Goal: Transaction & Acquisition: Purchase product/service

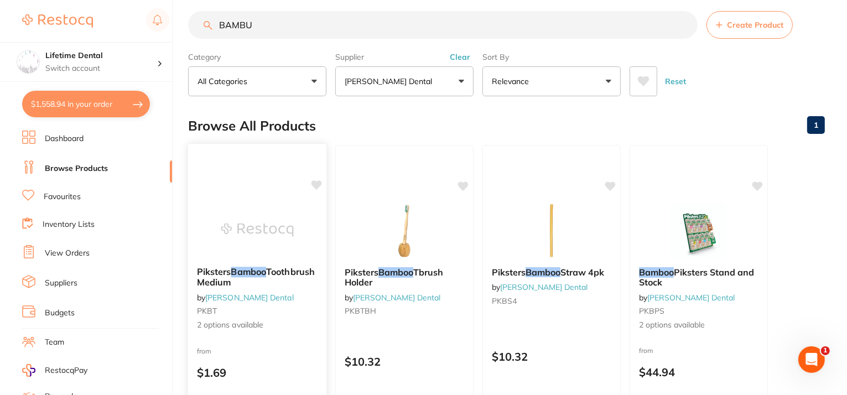
scroll to position [66, 0]
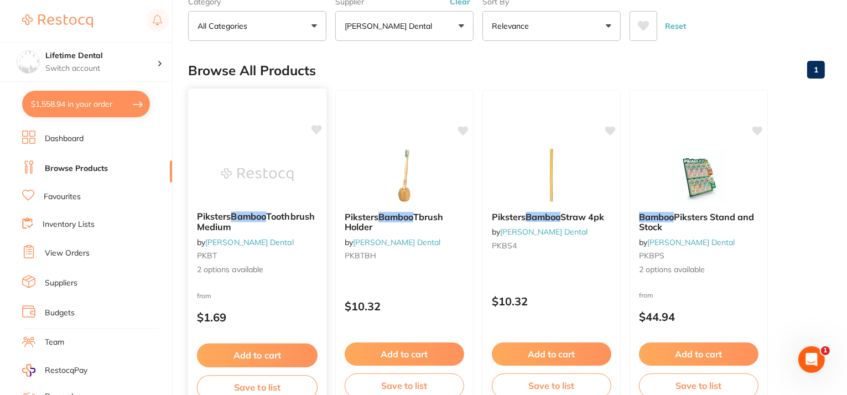
click at [275, 268] on span "2 options available" at bounding box center [257, 269] width 121 height 11
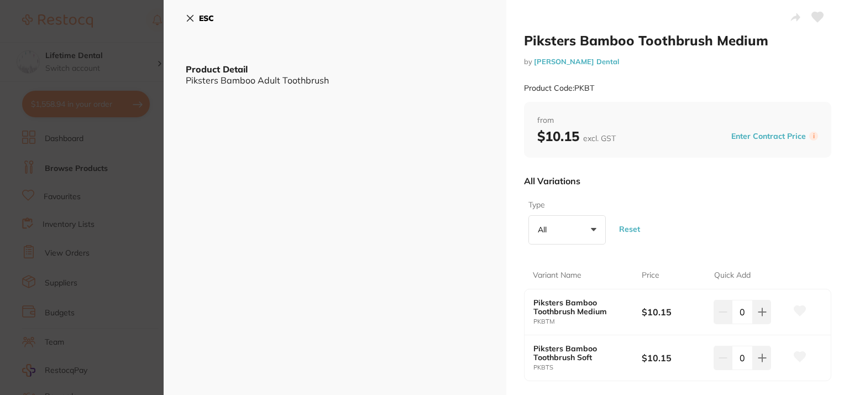
scroll to position [55, 0]
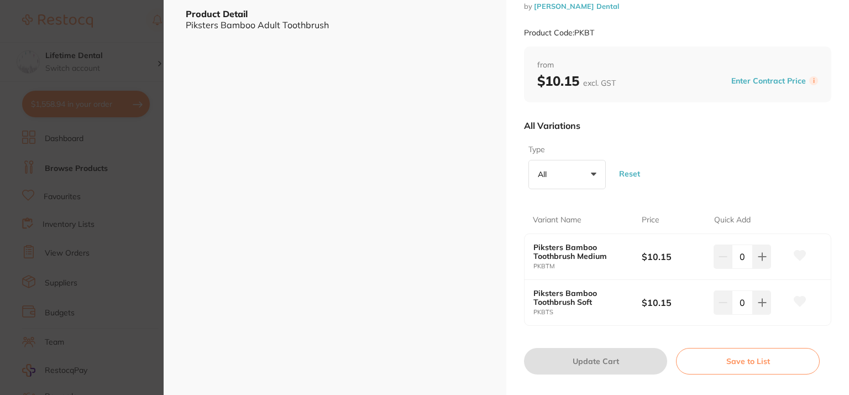
click at [550, 168] on button "All +0" at bounding box center [567, 175] width 77 height 30
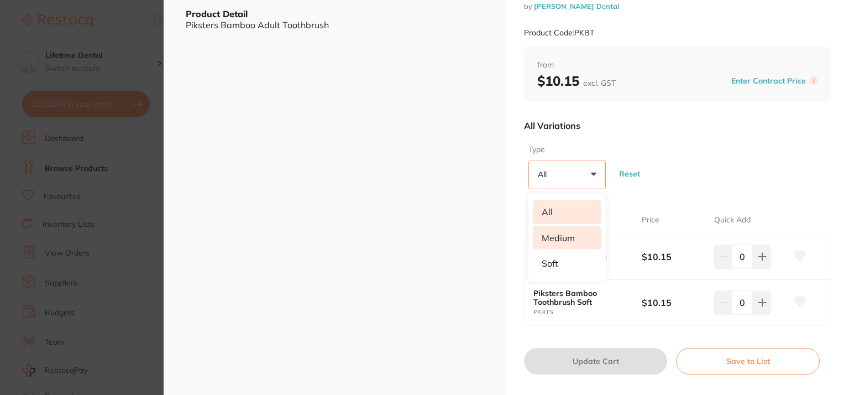
click at [566, 241] on li "Medium" at bounding box center [567, 237] width 69 height 23
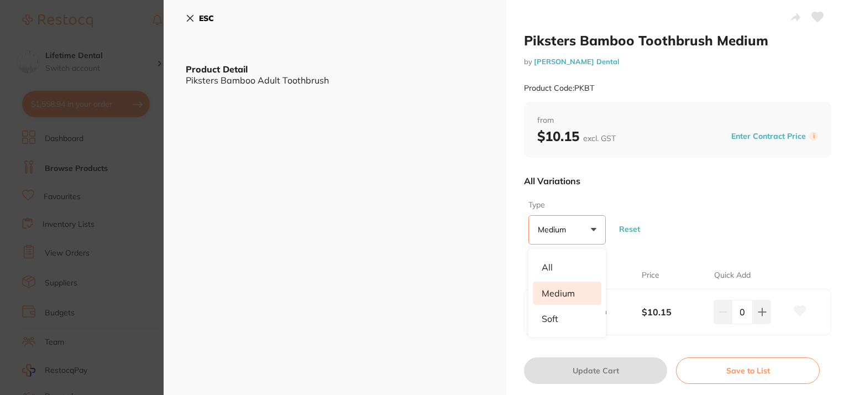
scroll to position [0, 0]
click at [585, 290] on li "Medium" at bounding box center [567, 292] width 69 height 23
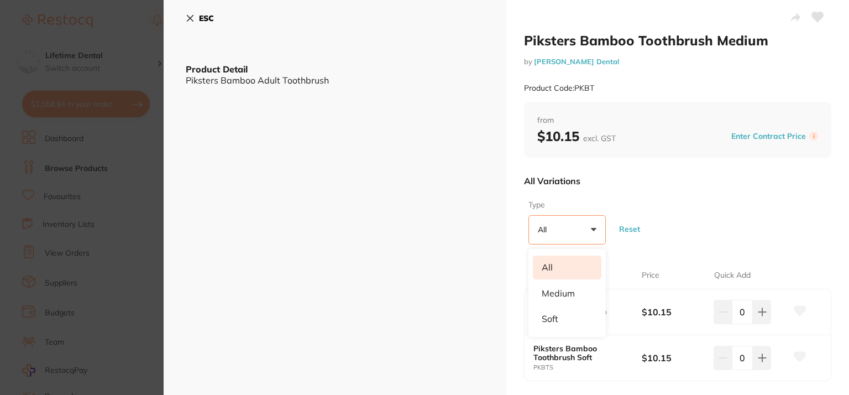
click at [189, 17] on icon at bounding box center [190, 18] width 9 height 9
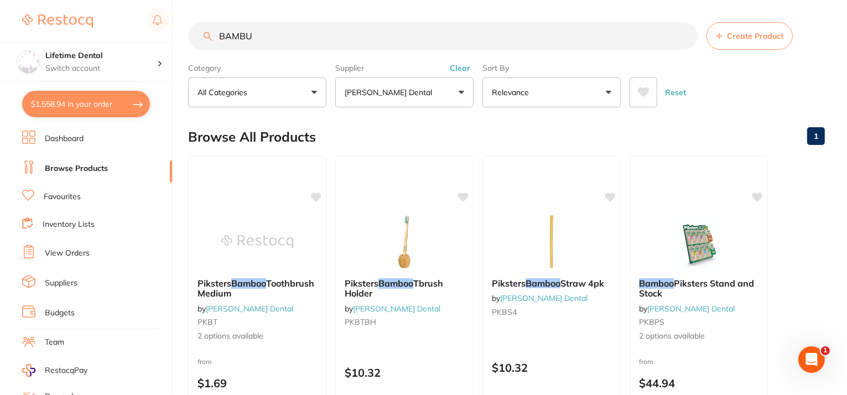
click at [272, 34] on input "BAMBU" at bounding box center [442, 36] width 509 height 28
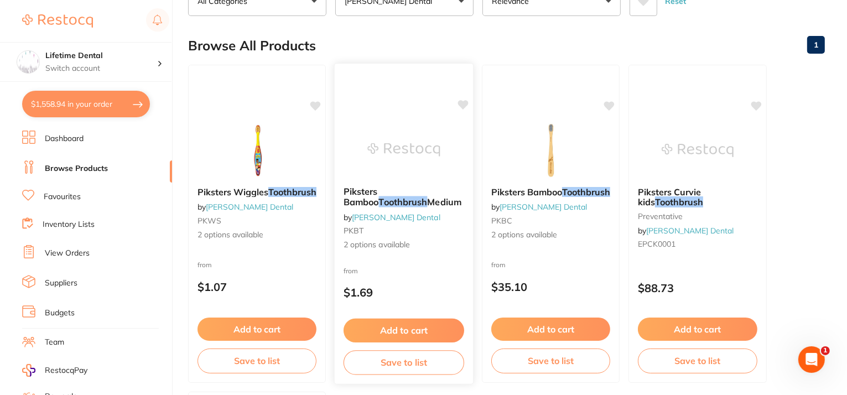
scroll to position [111, 0]
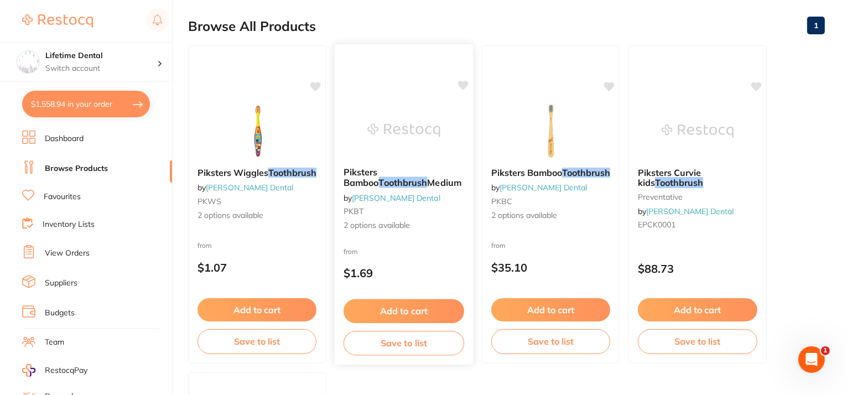
type input "BAMBU TOOTHBRUSH"
click at [379, 173] on span "Piksters Bamboo" at bounding box center [360, 177] width 35 height 22
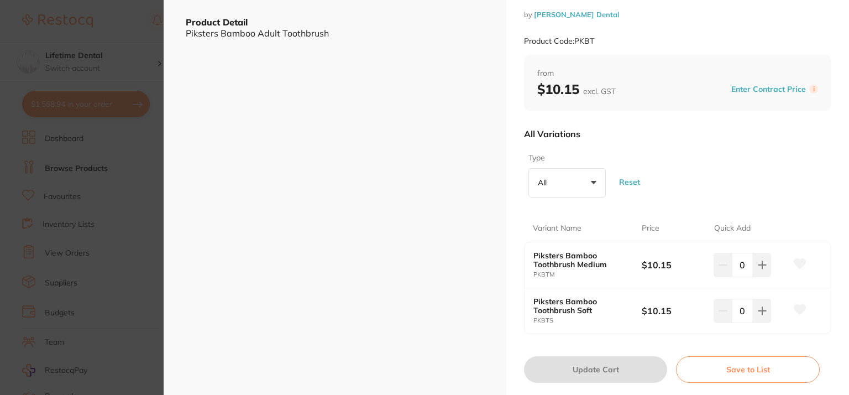
scroll to position [111, 0]
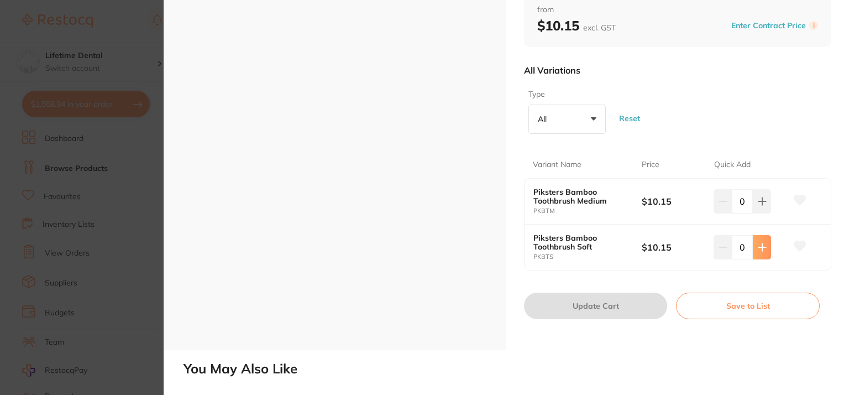
click at [763, 246] on icon at bounding box center [762, 246] width 7 height 7
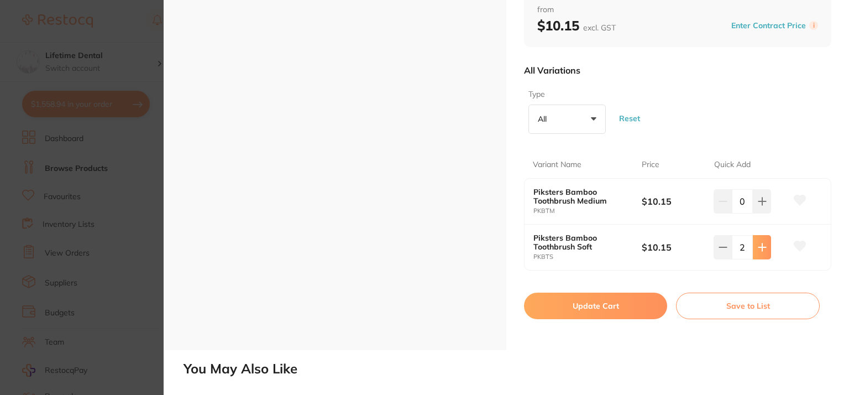
click at [763, 246] on icon at bounding box center [762, 246] width 7 height 7
click at [763, 247] on icon at bounding box center [762, 246] width 7 height 7
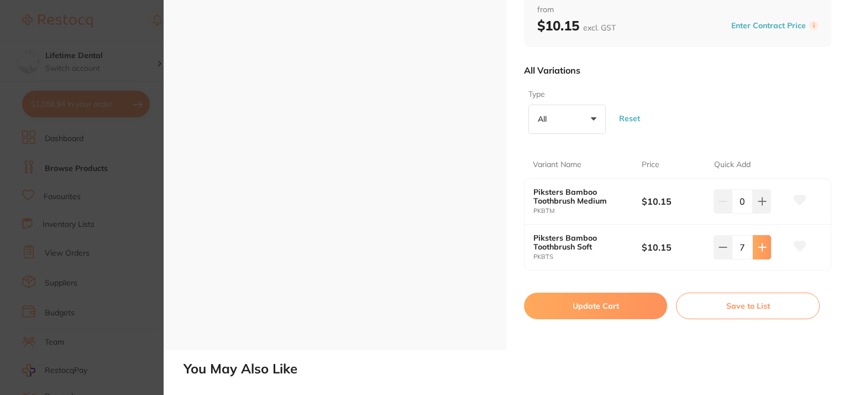
scroll to position [0, 0]
click at [763, 247] on icon at bounding box center [762, 246] width 7 height 7
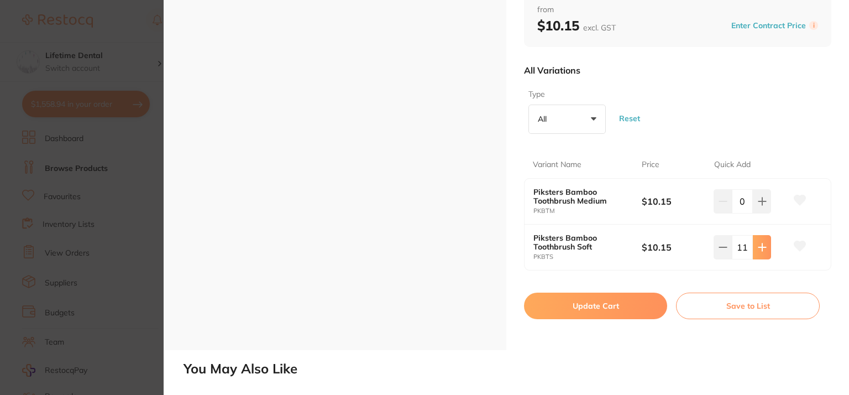
click at [762, 247] on icon at bounding box center [762, 246] width 7 height 7
click at [761, 247] on icon at bounding box center [762, 246] width 7 height 7
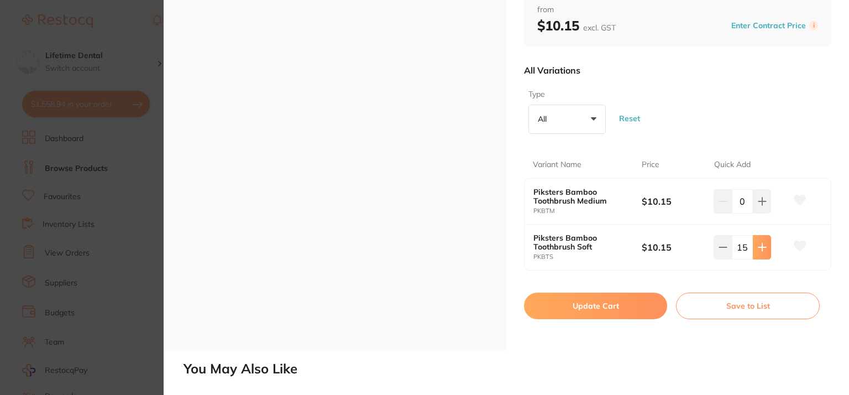
click at [761, 247] on icon at bounding box center [762, 246] width 7 height 7
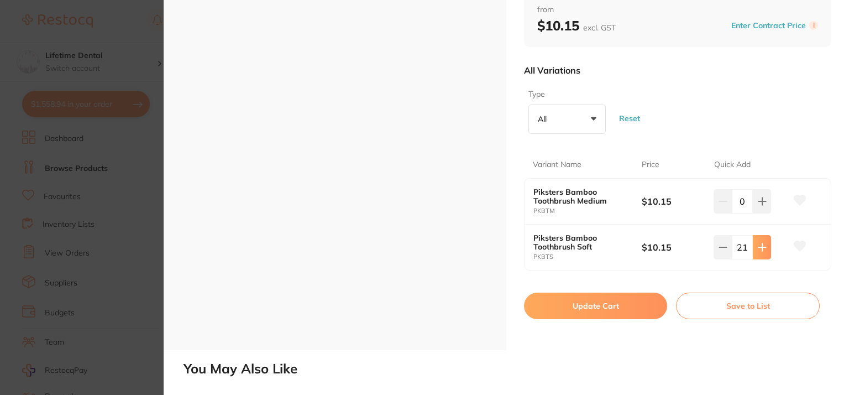
click at [763, 249] on icon at bounding box center [762, 247] width 9 height 9
click at [764, 249] on icon at bounding box center [762, 247] width 9 height 9
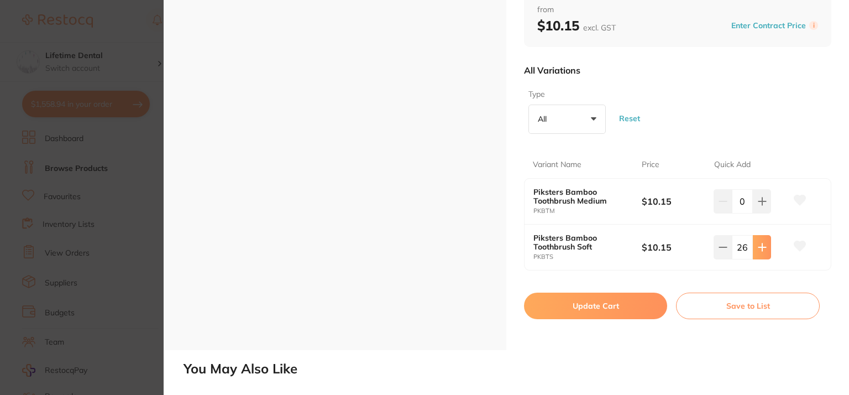
click at [764, 249] on icon at bounding box center [762, 247] width 9 height 9
type input "30"
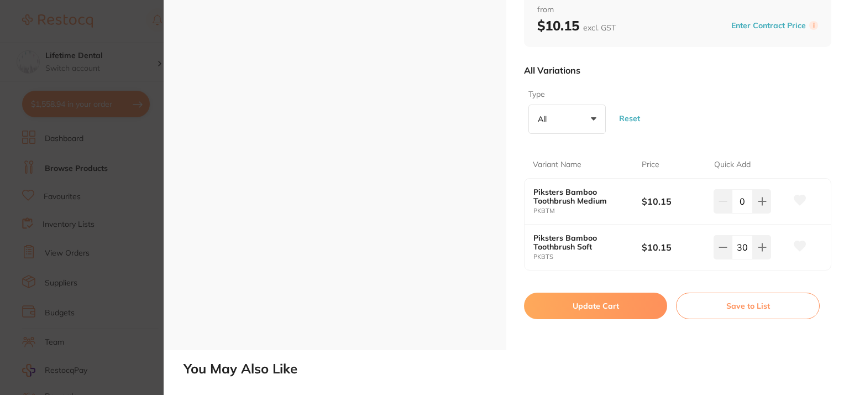
click at [624, 298] on button "Update Cart" at bounding box center [595, 306] width 143 height 27
checkbox input "false"
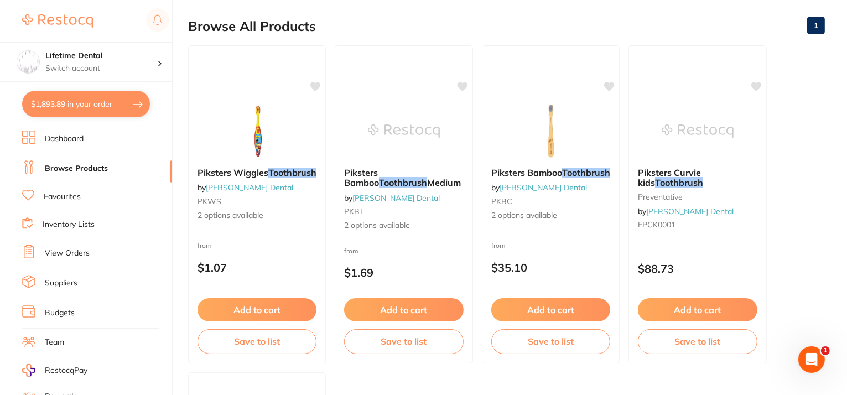
click at [89, 107] on button "$1,893.89 in your order" at bounding box center [86, 104] width 128 height 27
checkbox input "true"
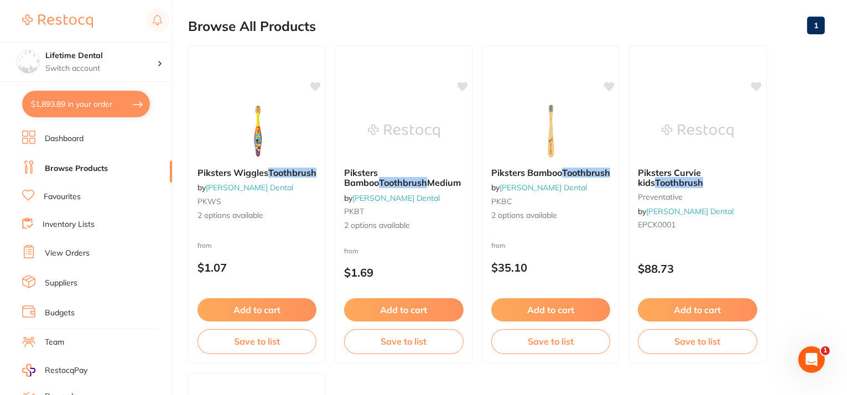
checkbox input "true"
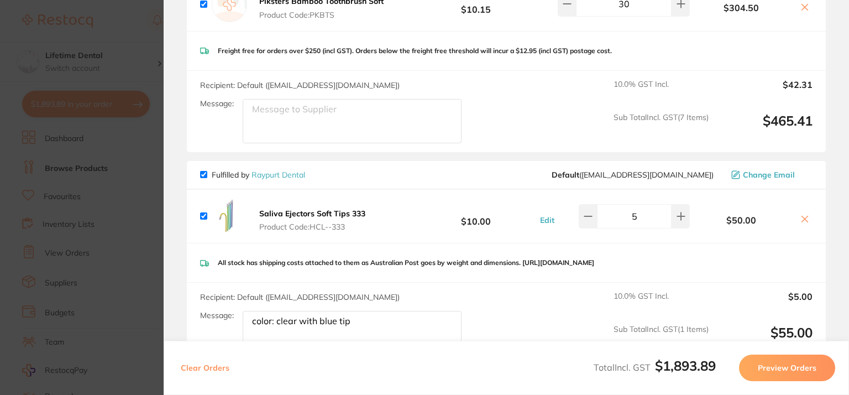
scroll to position [1571, 0]
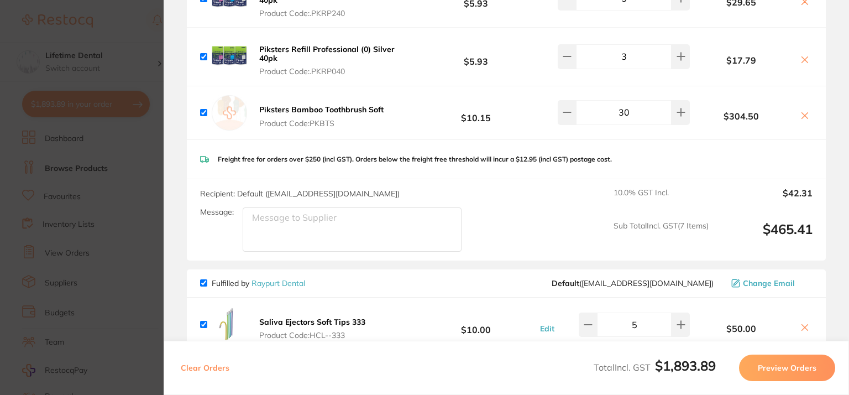
click at [804, 111] on icon at bounding box center [805, 115] width 9 height 9
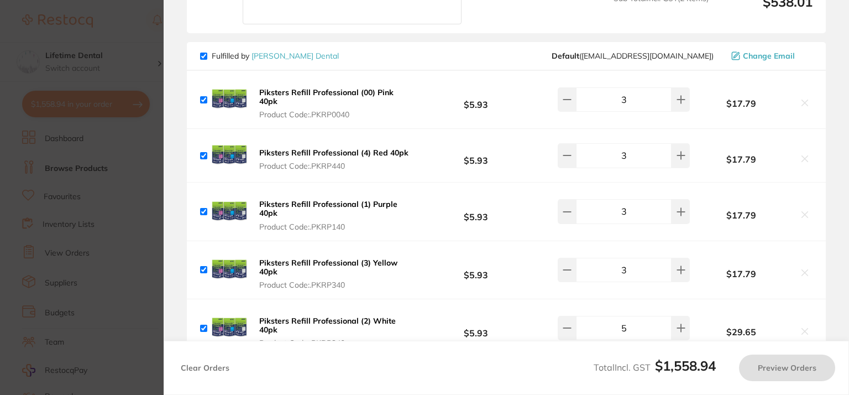
checkbox input "true"
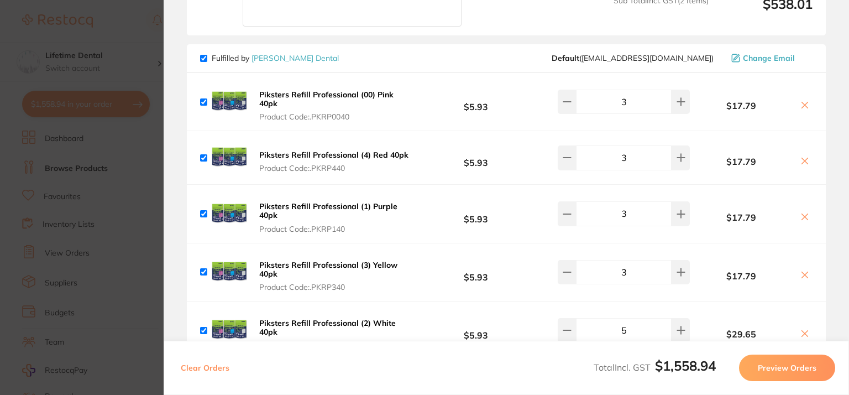
click at [117, 174] on section "Update RRP Set your pre negotiated price for this item. Item Agreed RRP (excl. …" at bounding box center [424, 197] width 849 height 395
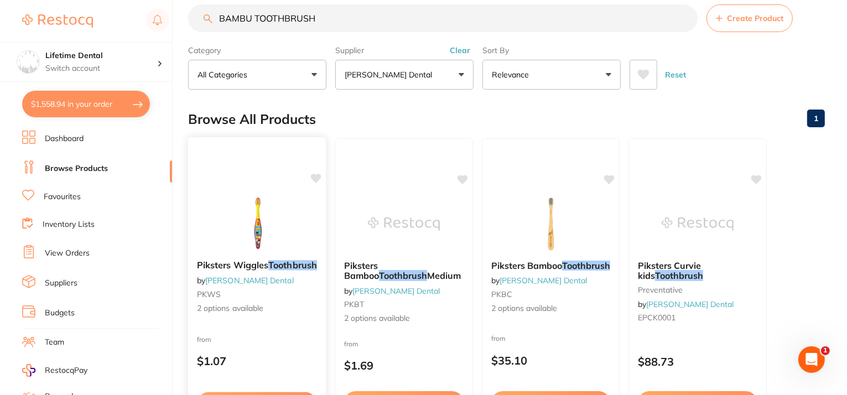
scroll to position [0, 0]
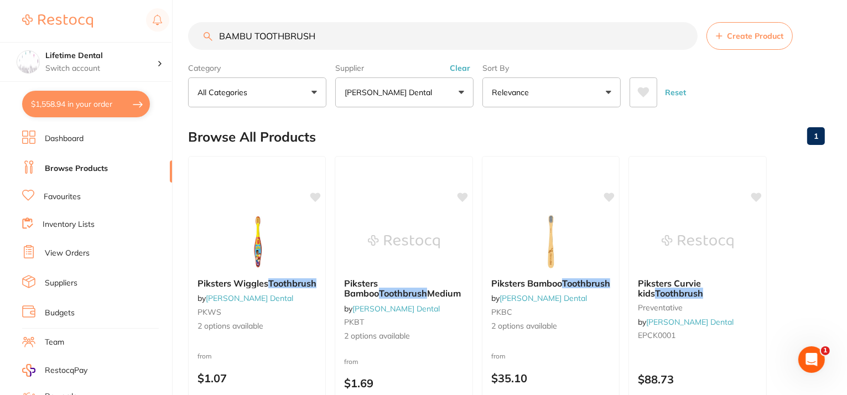
drag, startPoint x: 327, startPoint y: 36, endPoint x: 77, endPoint y: 25, distance: 250.2
click at [93, 15] on div "$1,558.94 Lifetime Dental Switch account Lifetime Dental $1,558.94 in your orde…" at bounding box center [423, 197] width 847 height 395
paste input "Contact Matrix Sectional Matrices Stiff Flex Large 100/Pk"
click at [429, 90] on button "[PERSON_NAME] Dental" at bounding box center [404, 92] width 138 height 30
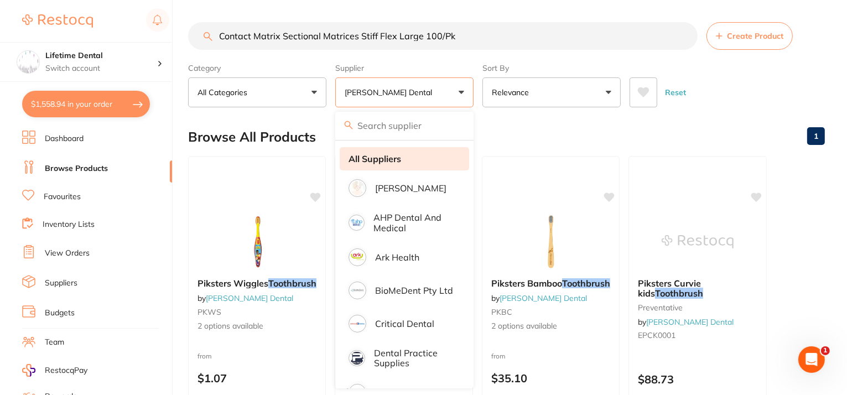
click at [367, 166] on li "All Suppliers" at bounding box center [404, 158] width 129 height 23
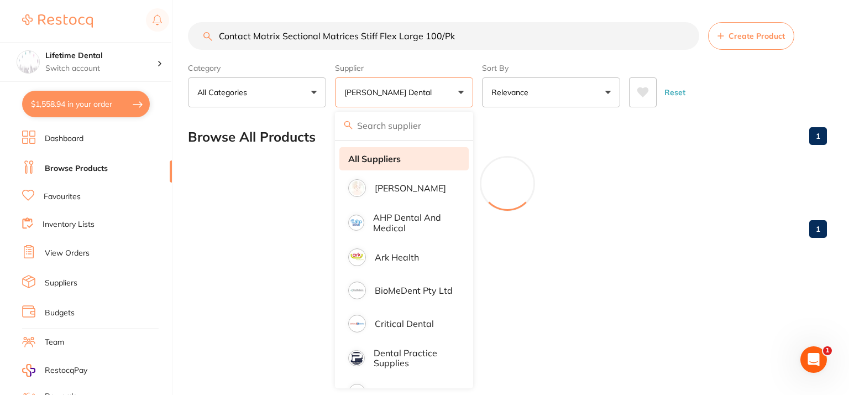
click at [385, 161] on strong "All Suppliers" at bounding box center [374, 159] width 53 height 10
click at [392, 158] on strong "All Suppliers" at bounding box center [374, 159] width 53 height 10
click at [443, 95] on button "[PERSON_NAME] Dental" at bounding box center [404, 92] width 138 height 30
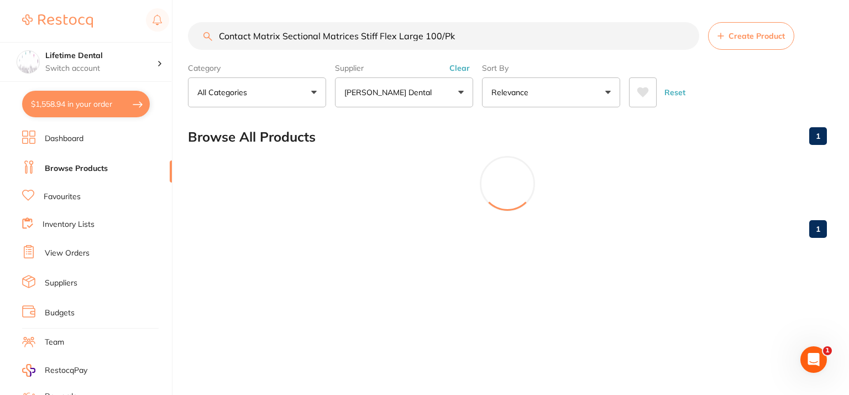
click at [416, 102] on button "[PERSON_NAME] Dental" at bounding box center [404, 92] width 138 height 30
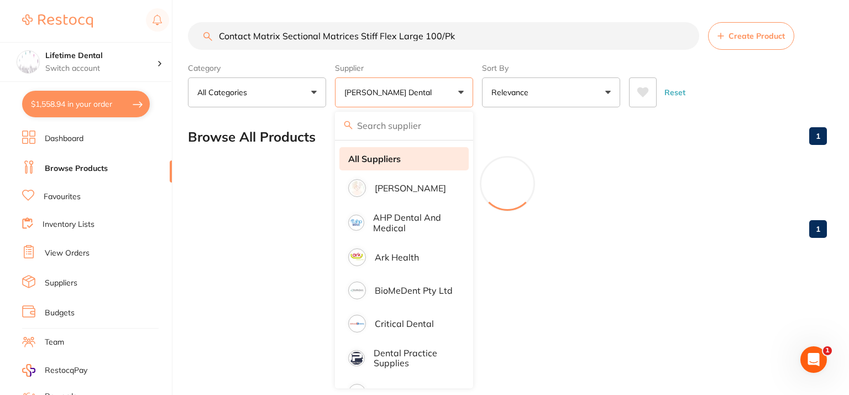
click at [380, 159] on strong "All Suppliers" at bounding box center [374, 159] width 53 height 10
click at [416, 36] on input "Contact Matrix Sectional Matrices Stiff Flex Large 100/Pk" at bounding box center [444, 36] width 512 height 28
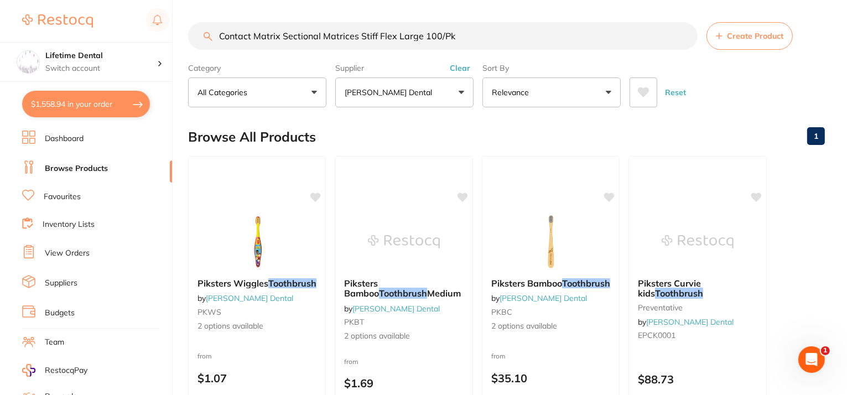
drag, startPoint x: 458, startPoint y: 33, endPoint x: 421, endPoint y: 44, distance: 38.7
click at [421, 44] on input "Contact Matrix Sectional Matrices Stiff Flex Large 100/Pk" at bounding box center [442, 36] width 509 height 28
type input "Contact Matrix Sectional Matrices Stiff Flex Large"
click at [374, 97] on p "[PERSON_NAME] Dental" at bounding box center [391, 92] width 92 height 11
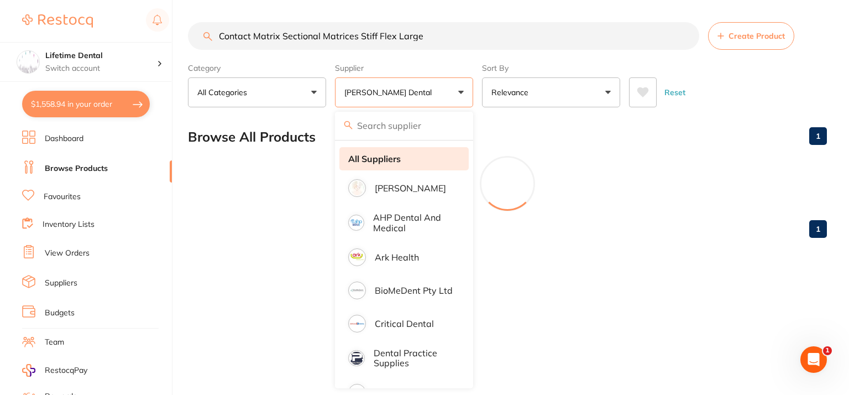
click at [365, 154] on strong "All Suppliers" at bounding box center [374, 159] width 53 height 10
click at [363, 155] on strong "All Suppliers" at bounding box center [374, 159] width 53 height 10
click at [64, 170] on link "Browse Products" at bounding box center [76, 168] width 63 height 11
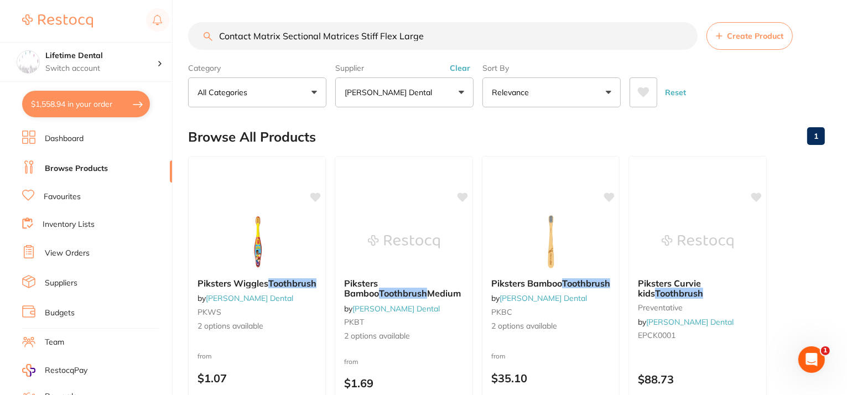
click at [465, 96] on button "[PERSON_NAME] Dental" at bounding box center [404, 92] width 138 height 30
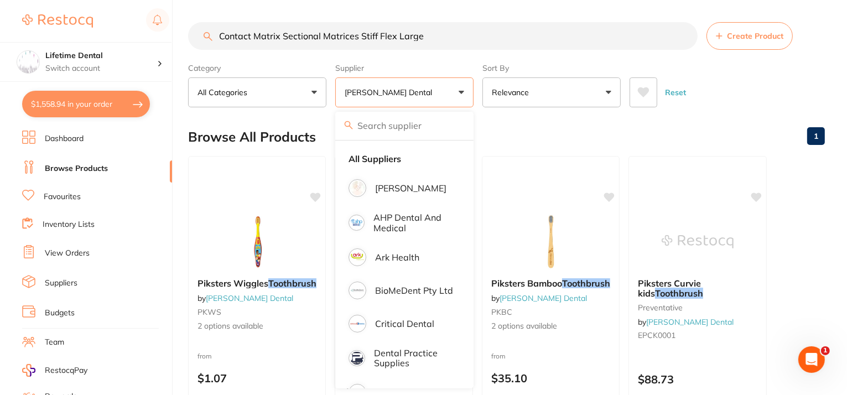
click at [458, 89] on button "[PERSON_NAME] Dental" at bounding box center [404, 92] width 138 height 30
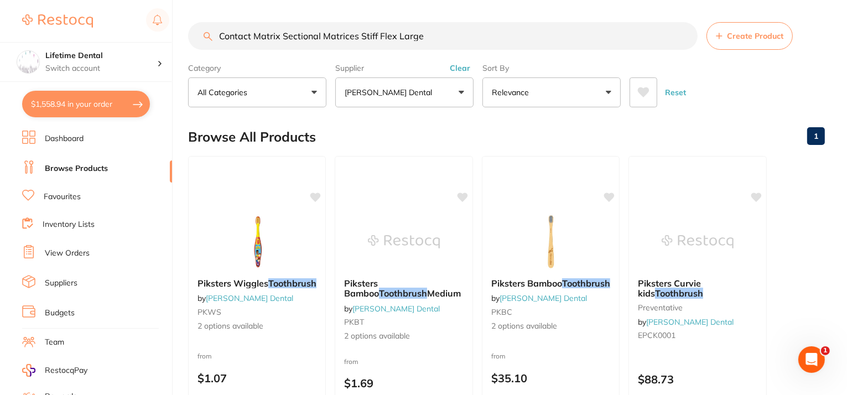
click at [462, 67] on button "Clear" at bounding box center [459, 68] width 27 height 10
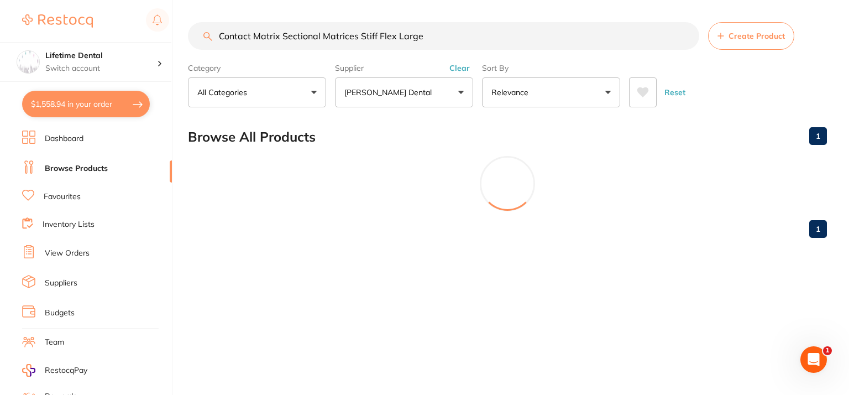
click at [462, 67] on button "Clear" at bounding box center [459, 68] width 27 height 10
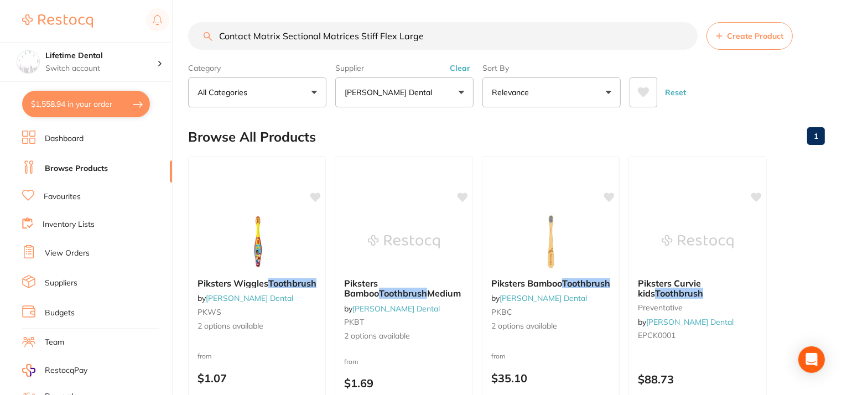
click at [385, 89] on p "[PERSON_NAME] Dental" at bounding box center [391, 92] width 92 height 11
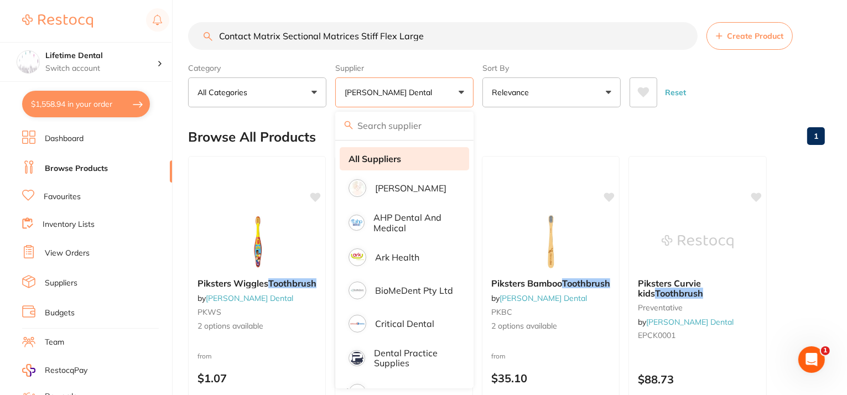
click at [366, 155] on strong "All Suppliers" at bounding box center [374, 159] width 53 height 10
click at [50, 221] on link "Inventory Lists" at bounding box center [69, 224] width 52 height 11
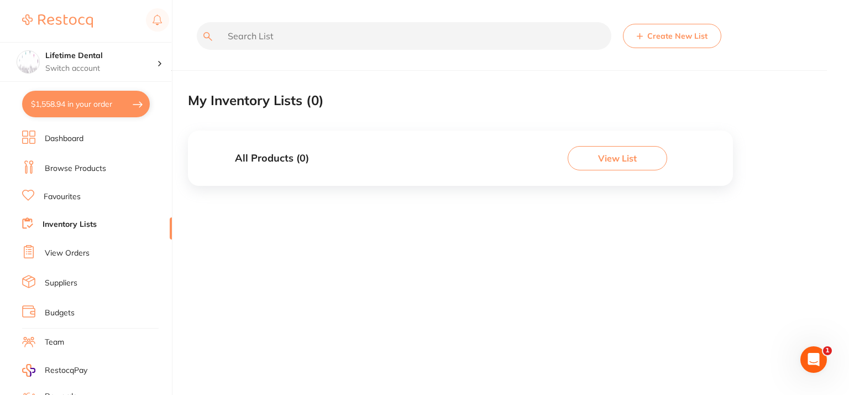
click at [54, 165] on link "Browse Products" at bounding box center [75, 168] width 61 height 11
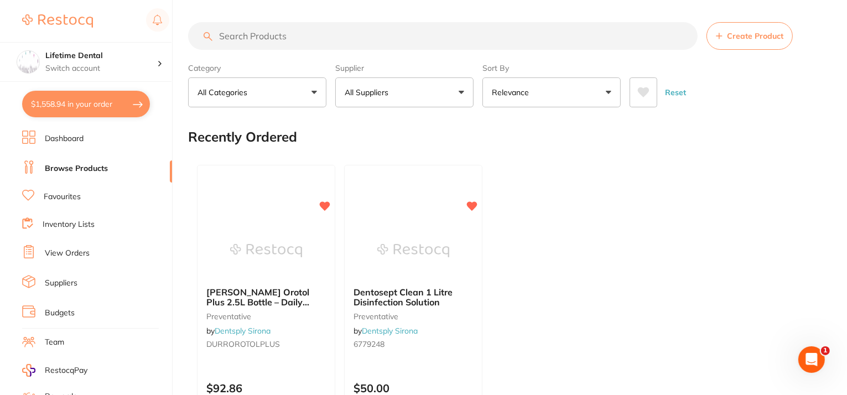
click at [312, 49] on input "search" at bounding box center [442, 36] width 509 height 28
paste input "Contact Matrix Sectional Matrices Stiff Flex Large 100/Pk"
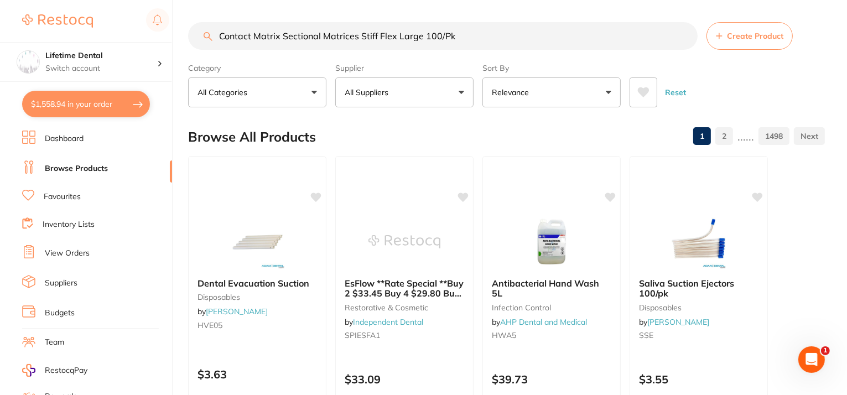
drag, startPoint x: 283, startPoint y: 36, endPoint x: 467, endPoint y: 40, distance: 183.6
click at [467, 40] on input "Contact Matrix Sectional Matrices Stiff Flex Large 100/Pk" at bounding box center [442, 36] width 509 height 28
type input "Contact Matrix"
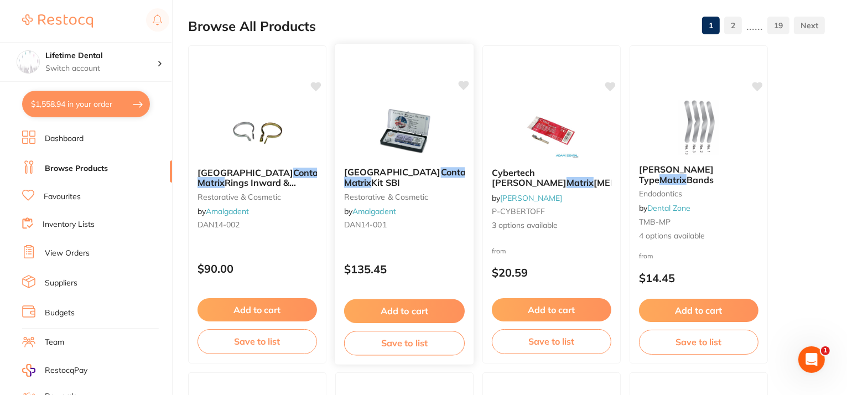
click at [441, 170] on em "Contact" at bounding box center [457, 171] width 33 height 11
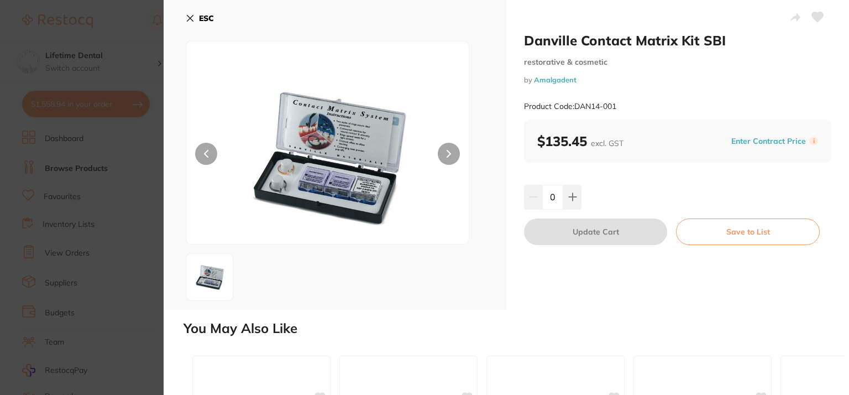
click at [442, 149] on button at bounding box center [449, 154] width 22 height 22
click at [191, 14] on icon at bounding box center [190, 18] width 9 height 9
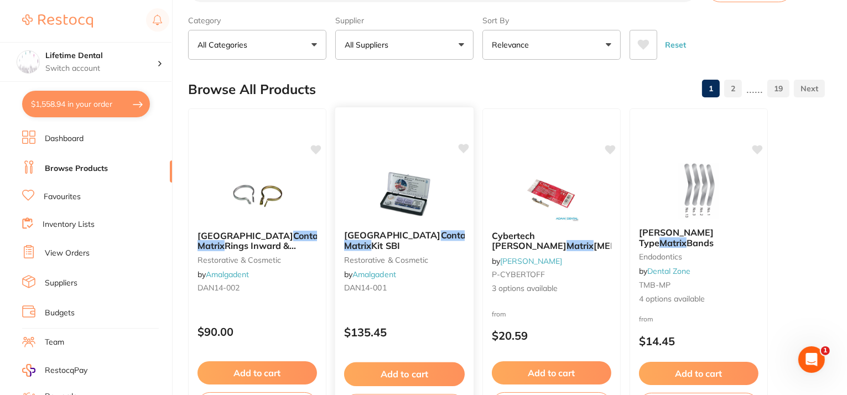
scroll to position [111, 0]
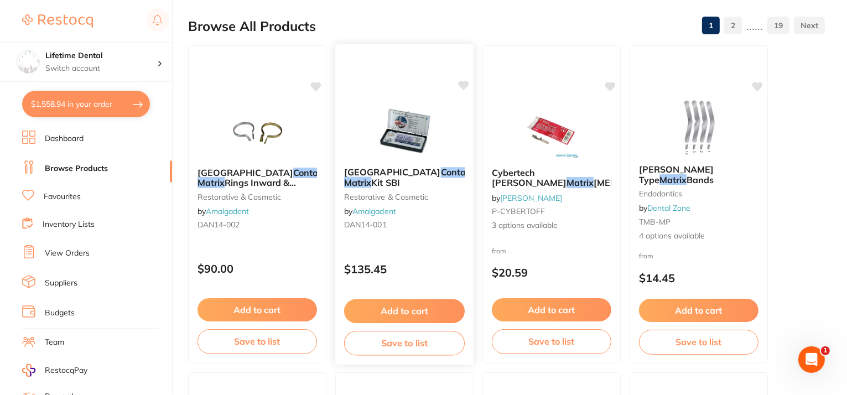
click at [379, 310] on button "Add to cart" at bounding box center [404, 311] width 121 height 24
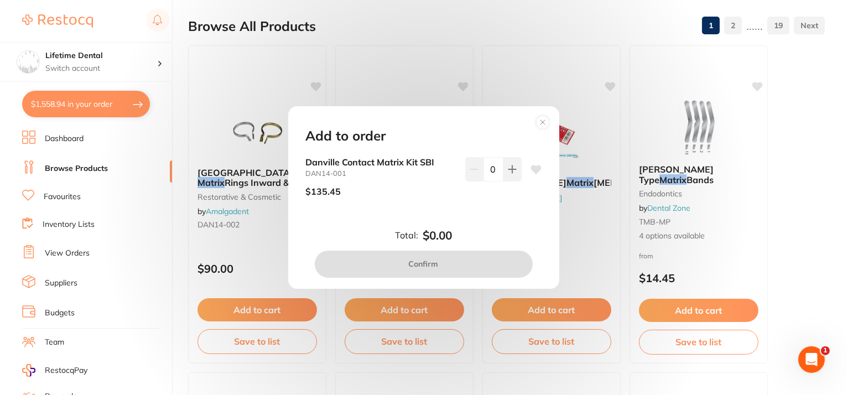
scroll to position [0, 0]
click at [508, 166] on icon at bounding box center [512, 169] width 9 height 9
type input "1"
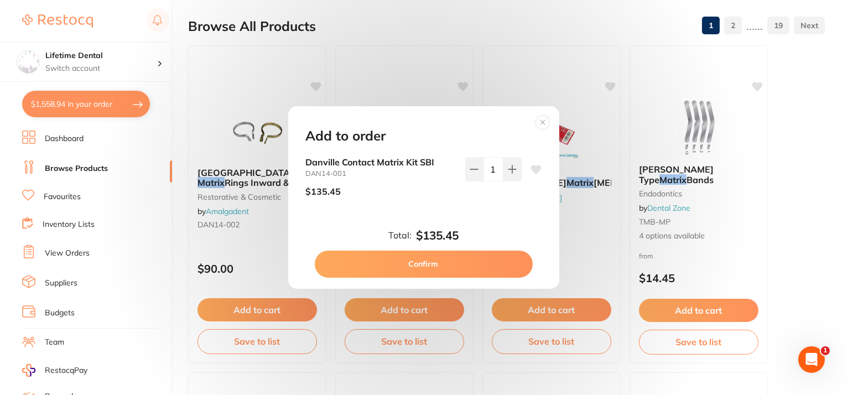
click at [462, 264] on button "Confirm" at bounding box center [424, 264] width 218 height 27
checkbox input "false"
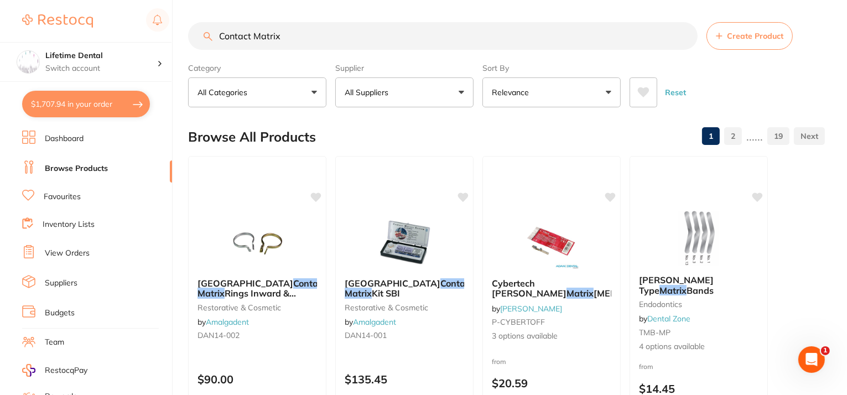
click at [684, 37] on input "Contact Matrix" at bounding box center [442, 36] width 509 height 28
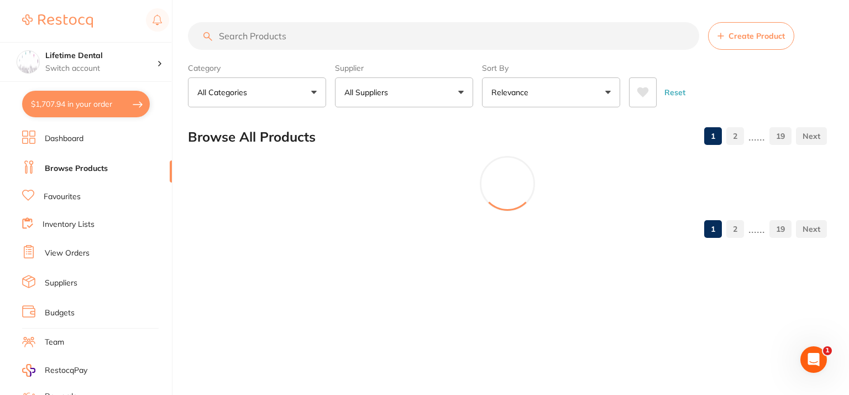
click at [246, 39] on input "search" at bounding box center [444, 36] width 512 height 28
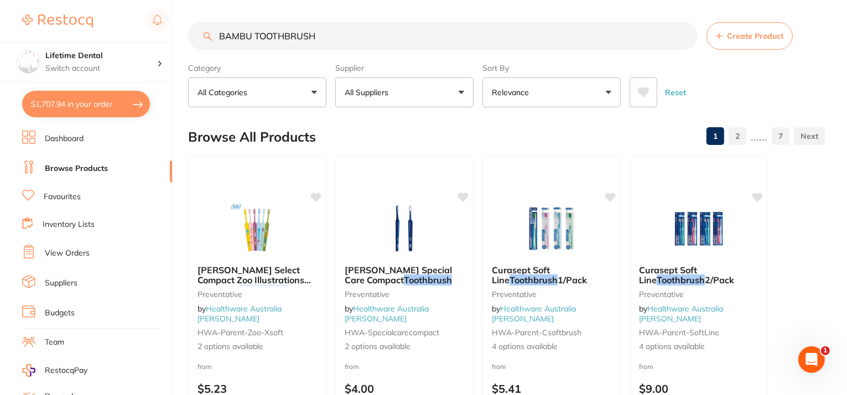
type input "BAMBU TOOTHBRUSH"
click at [411, 87] on button "All Suppliers" at bounding box center [404, 92] width 138 height 30
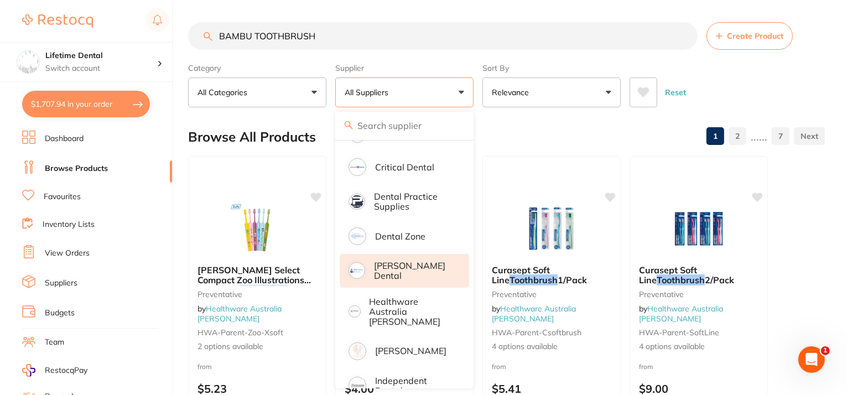
scroll to position [166, 0]
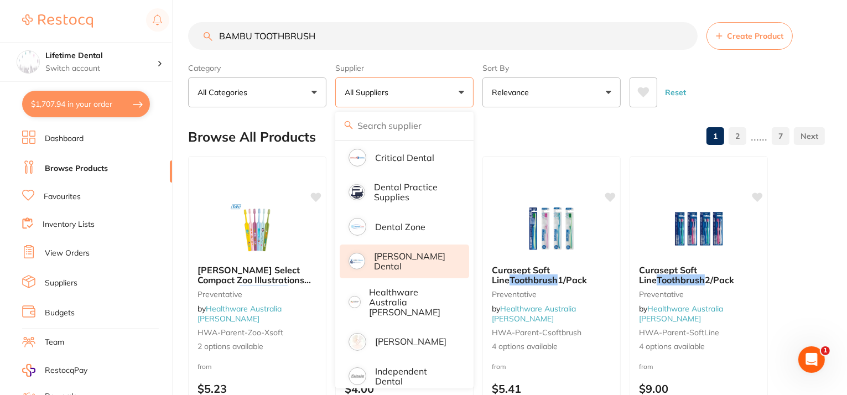
click at [405, 262] on p "[PERSON_NAME] Dental" at bounding box center [414, 261] width 80 height 20
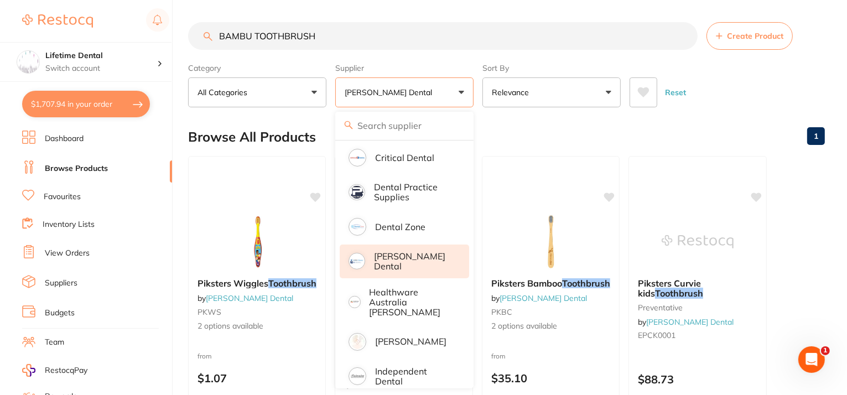
scroll to position [0, 0]
click at [770, 126] on div "Browse All Products 1" at bounding box center [506, 136] width 637 height 37
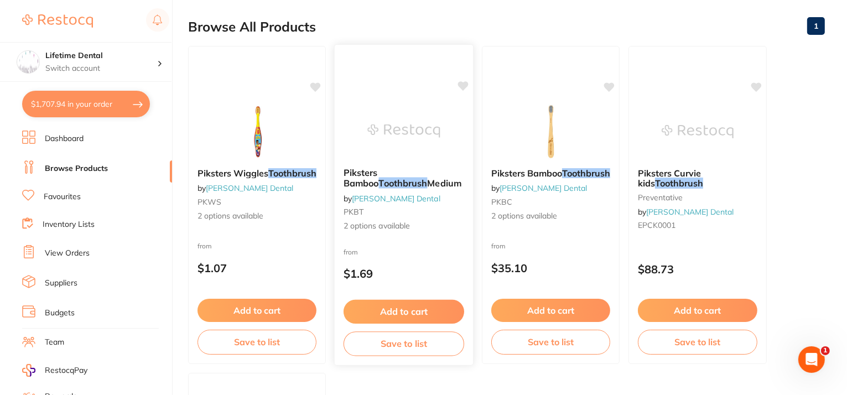
scroll to position [111, 0]
click at [379, 170] on span "Piksters Bamboo" at bounding box center [360, 177] width 35 height 22
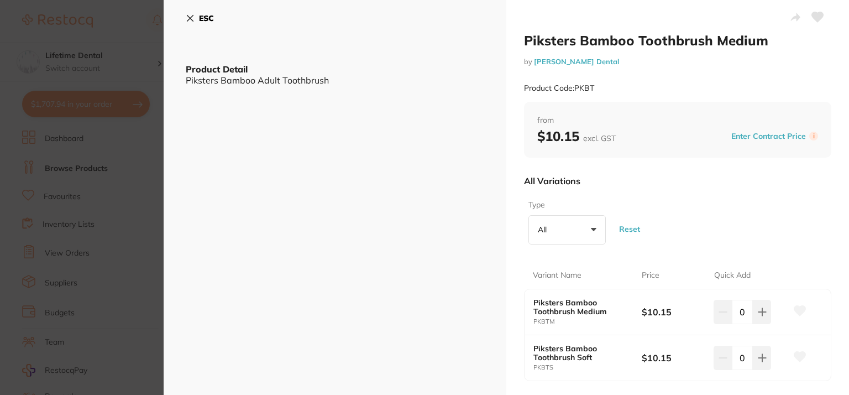
click at [186, 13] on button "ESC" at bounding box center [200, 18] width 28 height 19
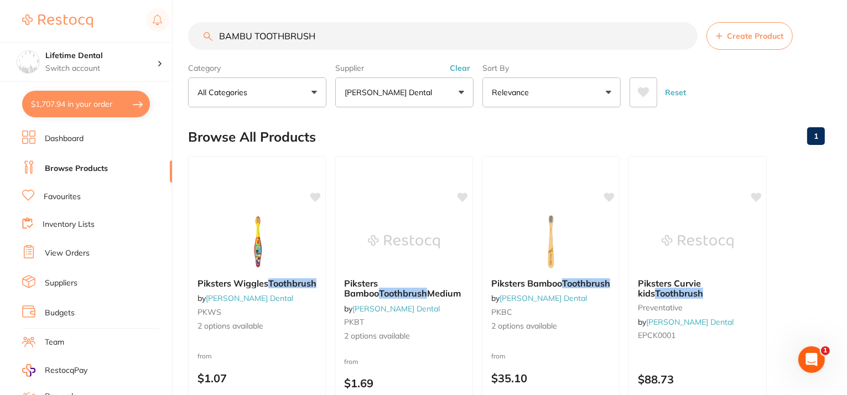
drag, startPoint x: 341, startPoint y: 29, endPoint x: 58, endPoint y: 32, distance: 283.7
click at [58, 32] on div "$1,707.94 Lifetime Dental Switch account Lifetime Dental $1,707.94 in your orde…" at bounding box center [423, 197] width 847 height 395
paste input "PKBTS"
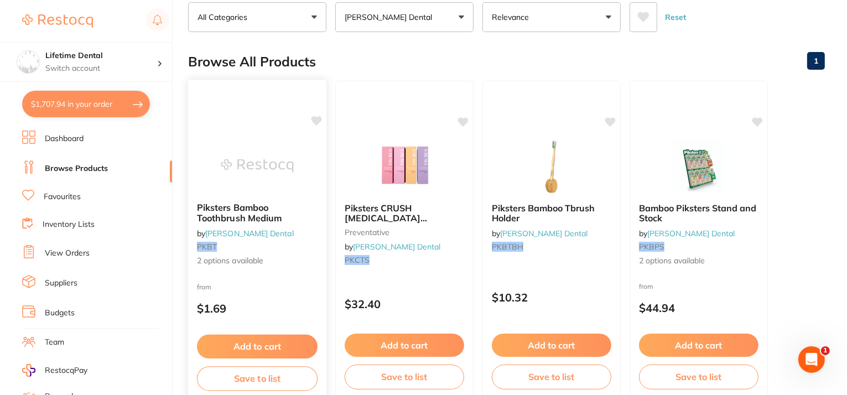
scroll to position [111, 0]
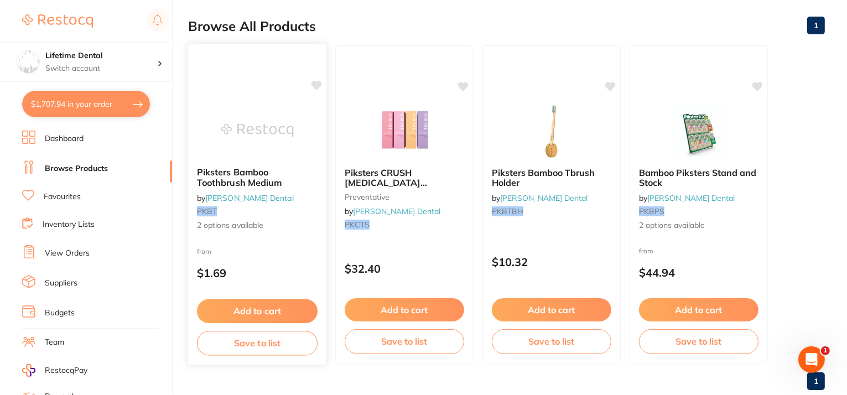
type input "PKBTS"
click at [235, 310] on button "Add to cart" at bounding box center [257, 311] width 121 height 24
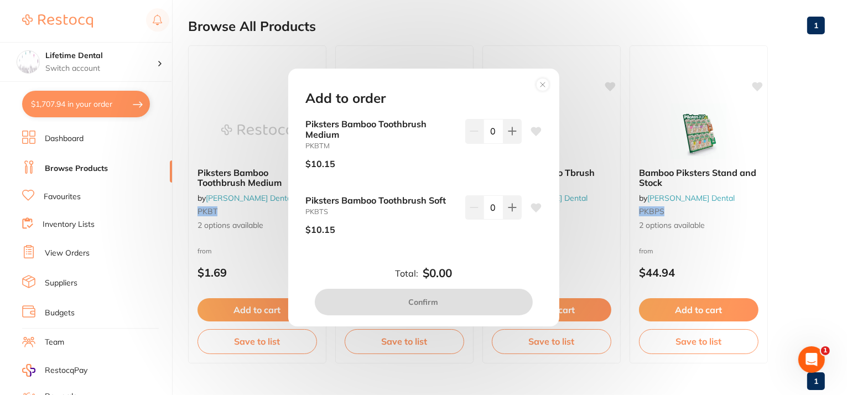
scroll to position [0, 0]
click at [508, 205] on icon at bounding box center [512, 207] width 9 height 9
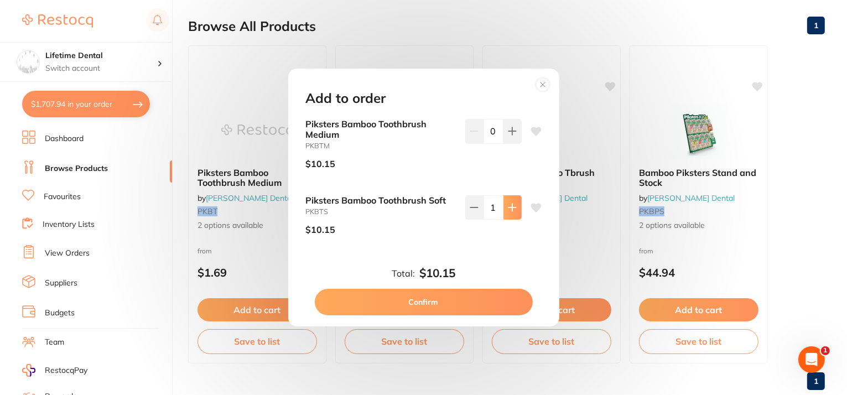
click at [509, 202] on button at bounding box center [512, 207] width 18 height 24
click at [504, 203] on button at bounding box center [512, 207] width 18 height 24
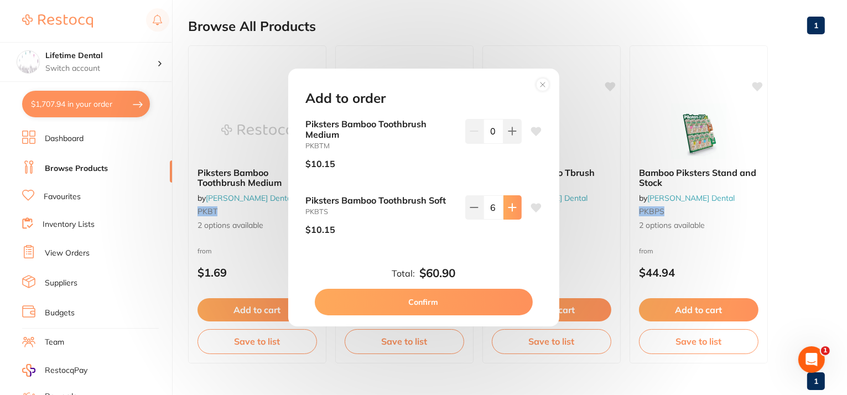
click at [504, 203] on button at bounding box center [512, 207] width 18 height 24
type input "10"
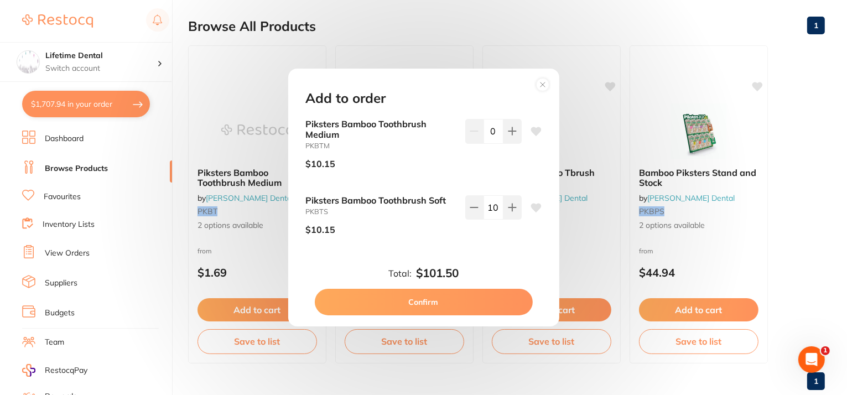
click at [427, 298] on button "Confirm" at bounding box center [424, 302] width 218 height 27
checkbox input "false"
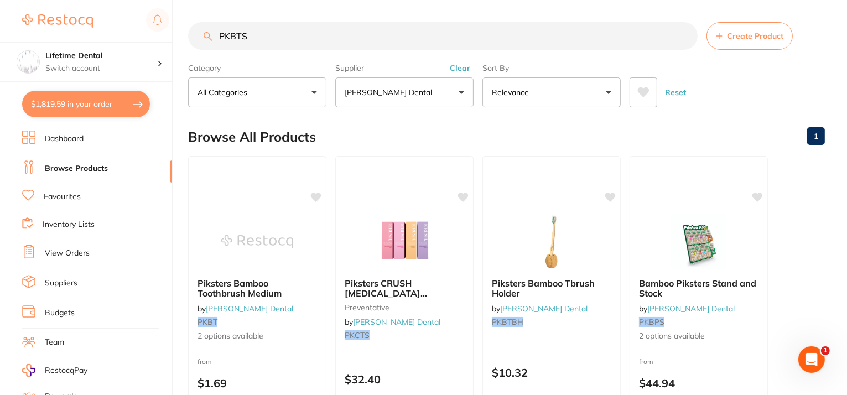
drag, startPoint x: 271, startPoint y: 36, endPoint x: 22, endPoint y: 30, distance: 248.9
click at [24, 32] on div "$1,819.59 Lifetime Dental Switch account Lifetime Dental $1,819.59 in your orde…" at bounding box center [423, 197] width 847 height 395
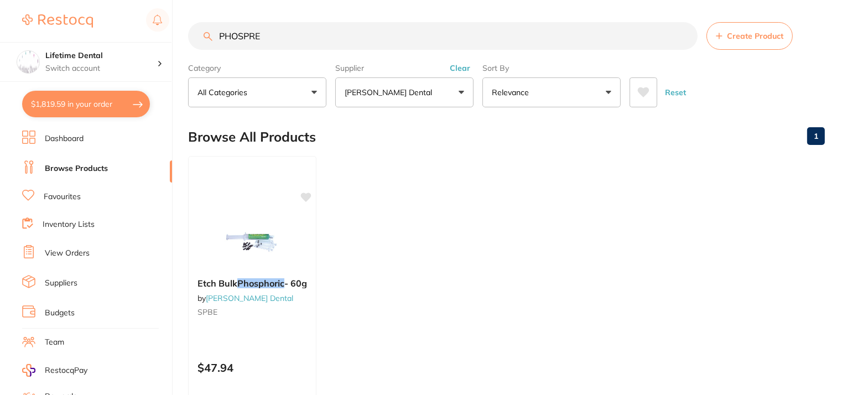
type input "PHOSPRE"
click at [445, 91] on button "[PERSON_NAME] Dental" at bounding box center [404, 92] width 138 height 30
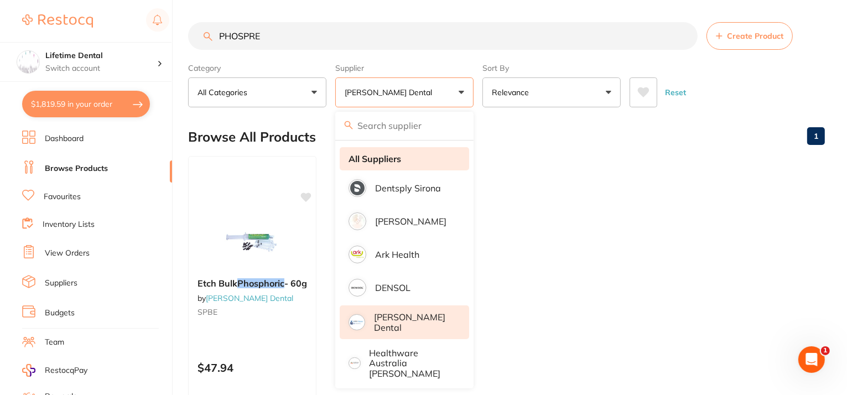
click at [372, 162] on strong "All Suppliers" at bounding box center [374, 159] width 53 height 10
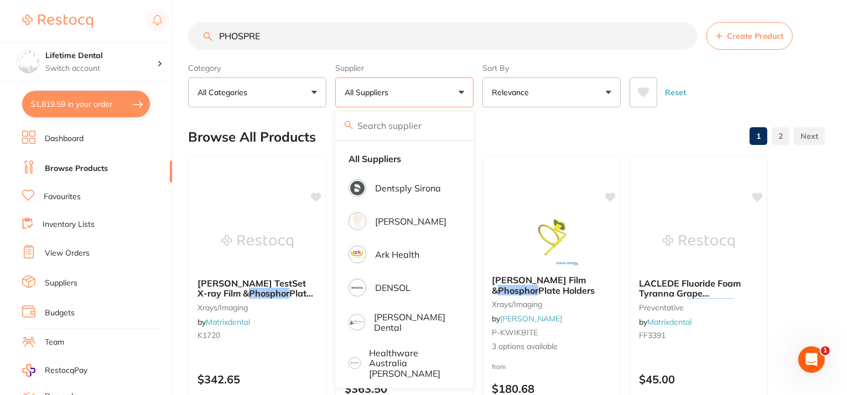
click at [334, 38] on input "PHOSPRE" at bounding box center [442, 36] width 509 height 28
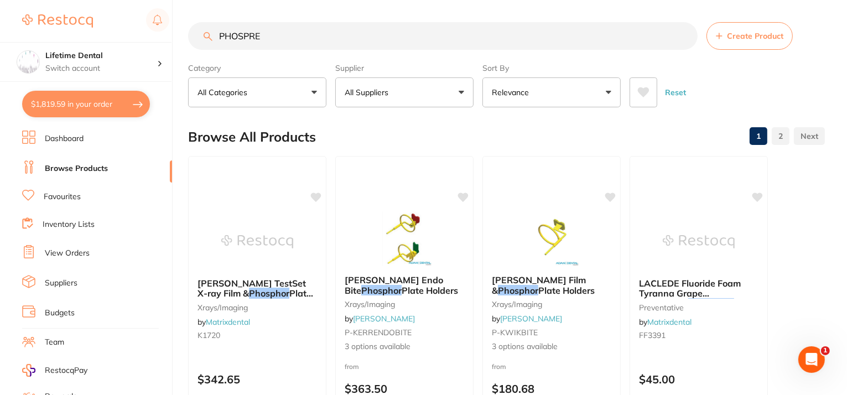
drag, startPoint x: 352, startPoint y: 33, endPoint x: 181, endPoint y: 23, distance: 171.2
click at [181, 23] on div "$1,819.59 Lifetime Dental Switch account Lifetime Dental $1,819.59 in your orde…" at bounding box center [423, 197] width 847 height 395
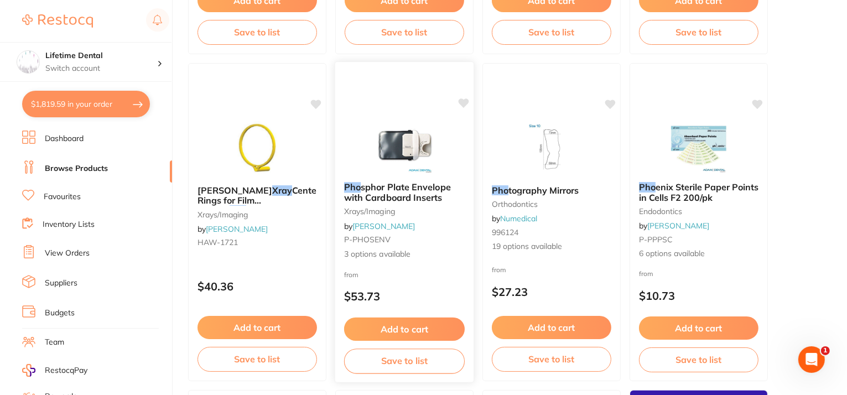
scroll to position [442, 0]
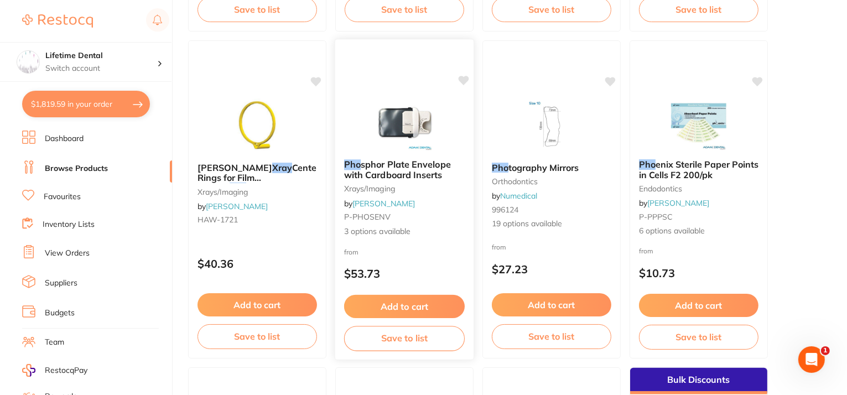
type input "XRAYS PHO"
click at [418, 168] on span "sphor Plate Envelope with Cardboard Inserts" at bounding box center [397, 170] width 107 height 22
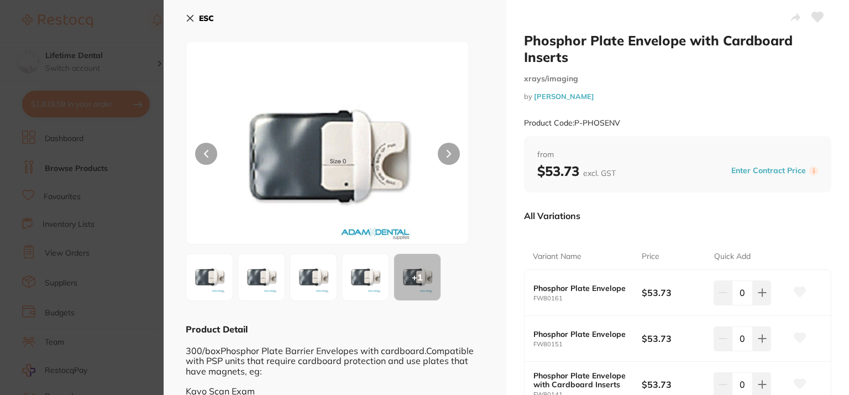
click at [185, 19] on div "ESC + 1 Product Detail 300/boxPhosphor Plate Barrier Envelopes with cardboard.C…" at bounding box center [335, 244] width 343 height 488
click at [194, 18] on icon at bounding box center [190, 18] width 9 height 9
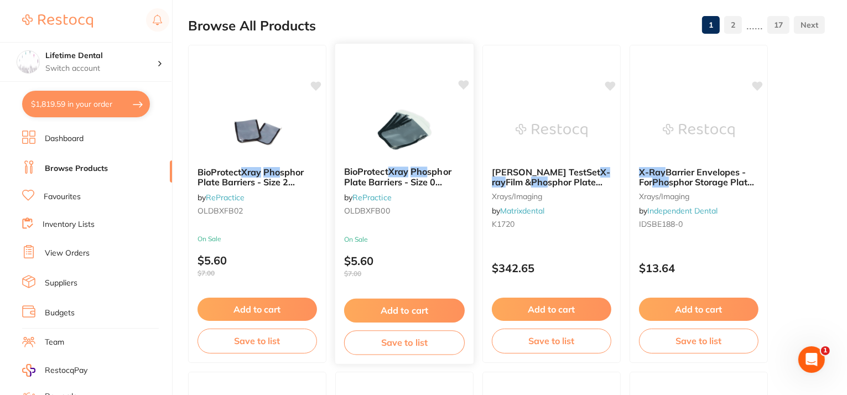
scroll to position [111, 0]
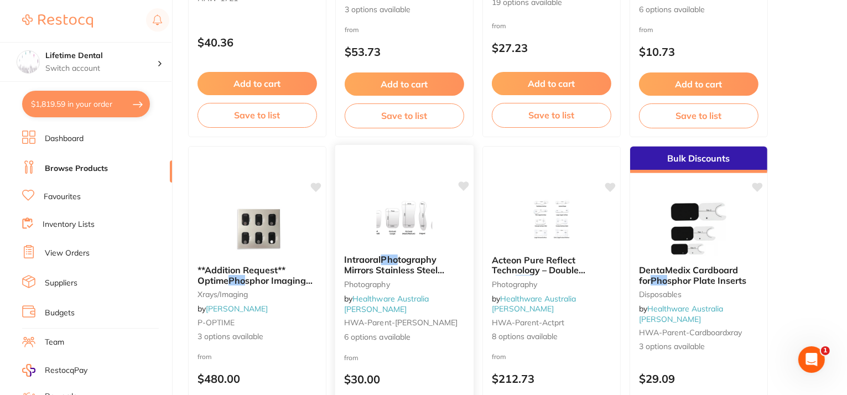
scroll to position [387, 0]
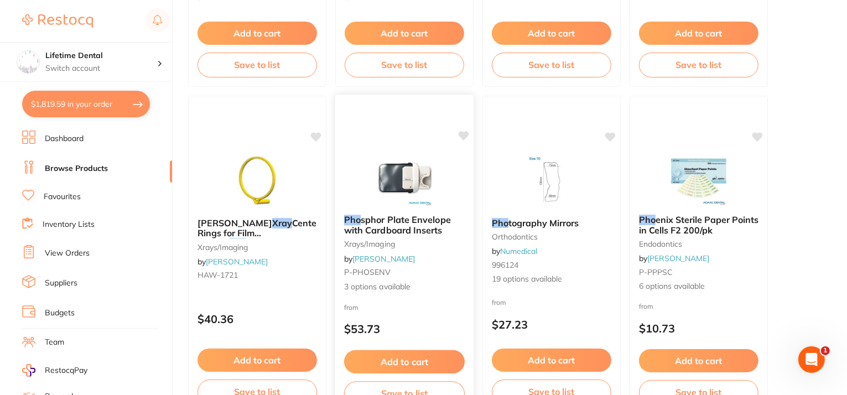
click at [388, 229] on span "sphor Plate Envelope with Cardboard Inserts" at bounding box center [397, 225] width 107 height 22
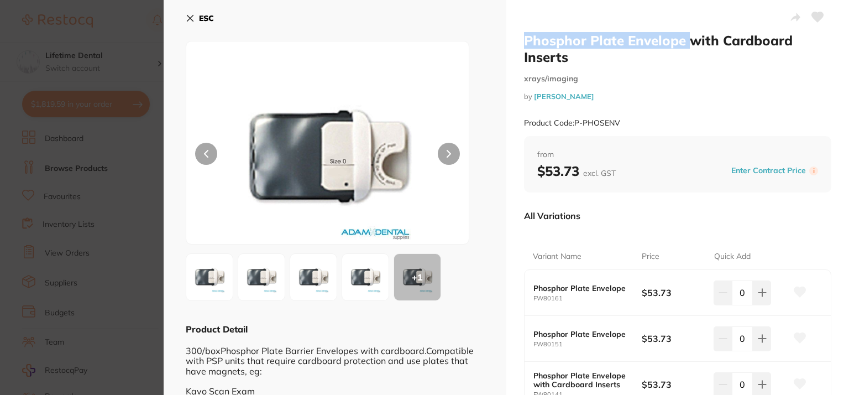
drag, startPoint x: 547, startPoint y: 39, endPoint x: 686, endPoint y: 34, distance: 139.5
click at [686, 34] on div "Phosphor Plate Envelope with Cardboard Inserts xrays/imaging by Adam Dental Pro…" at bounding box center [678, 244] width 343 height 488
copy h2 "Phosphor Plate Envelope"
click at [181, 13] on div "ESC + 1 Product Detail 300/boxPhosphor Plate Barrier Envelopes with cardboard.C…" at bounding box center [335, 244] width 343 height 488
click at [186, 15] on icon at bounding box center [190, 18] width 9 height 9
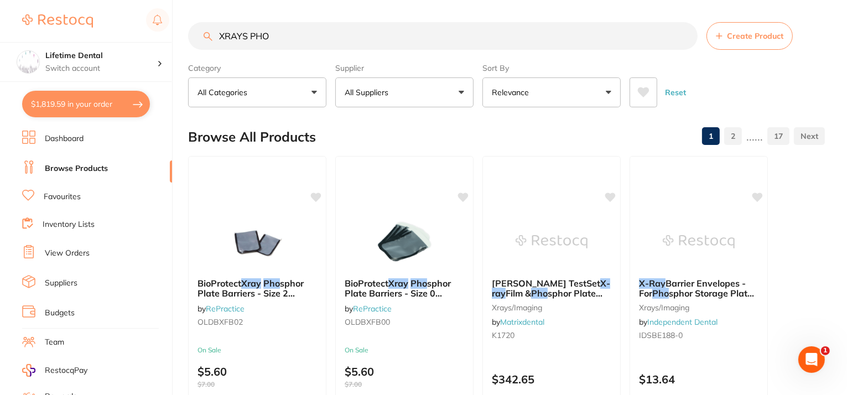
drag, startPoint x: 288, startPoint y: 35, endPoint x: 0, endPoint y: 36, distance: 287.6
click at [0, 36] on div "$1,819.59 Lifetime Dental Switch account Lifetime Dental $1,819.59 in your orde…" at bounding box center [423, 197] width 847 height 395
paste input "HS-5701567"
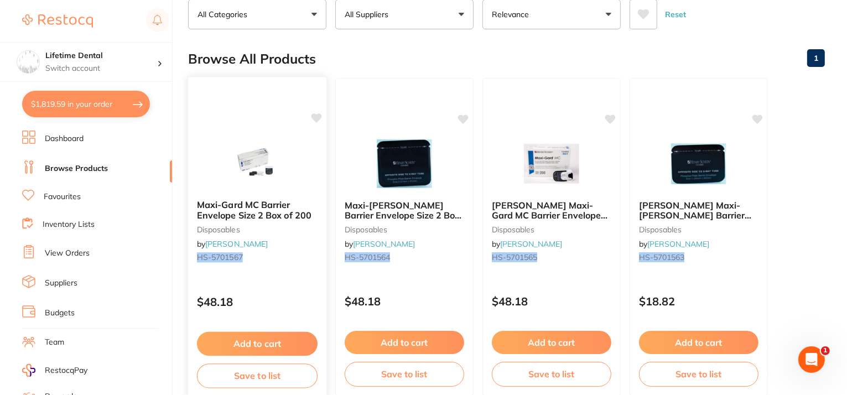
scroll to position [111, 0]
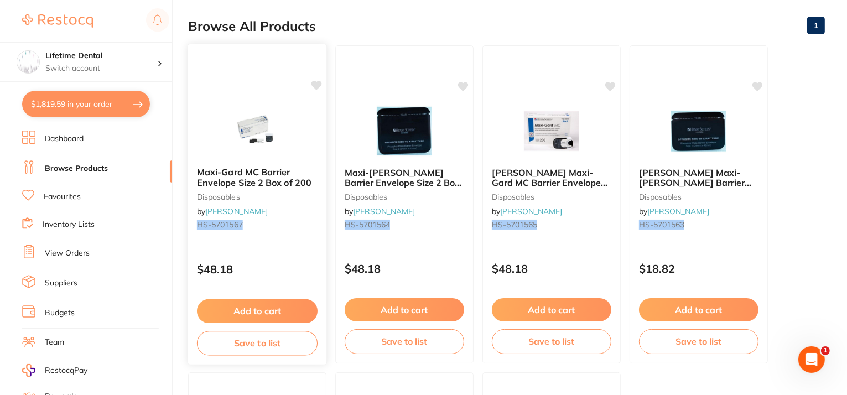
type input "HS-5701567"
click at [232, 311] on button "Add to cart" at bounding box center [257, 311] width 121 height 24
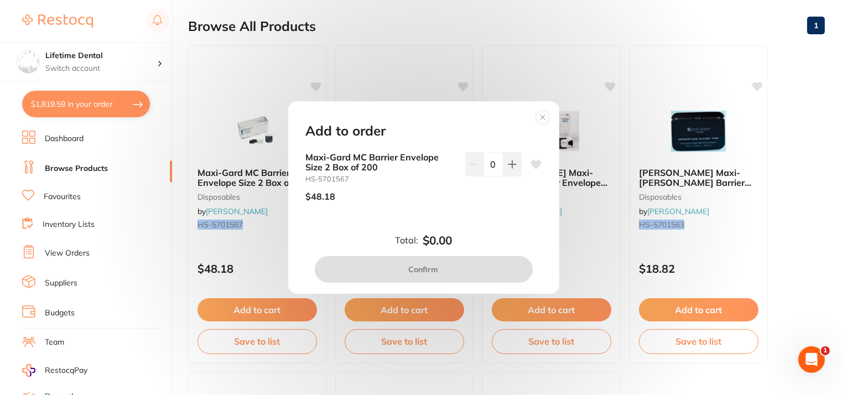
scroll to position [0, 0]
click at [508, 165] on icon at bounding box center [512, 164] width 9 height 9
type input "1"
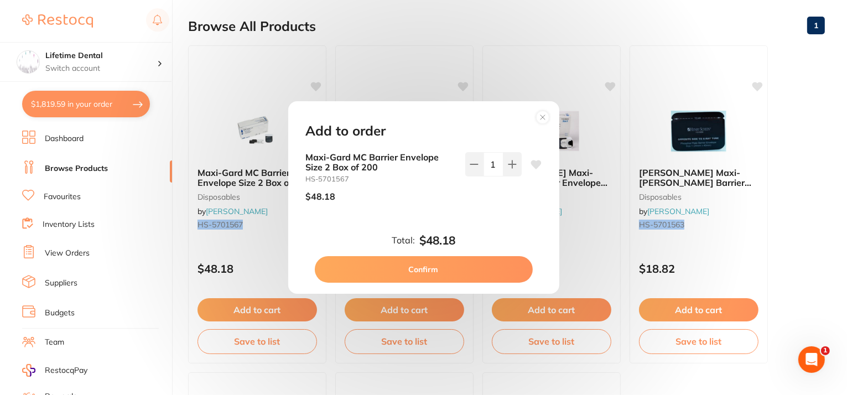
click at [460, 272] on button "Confirm" at bounding box center [424, 269] width 218 height 27
checkbox input "false"
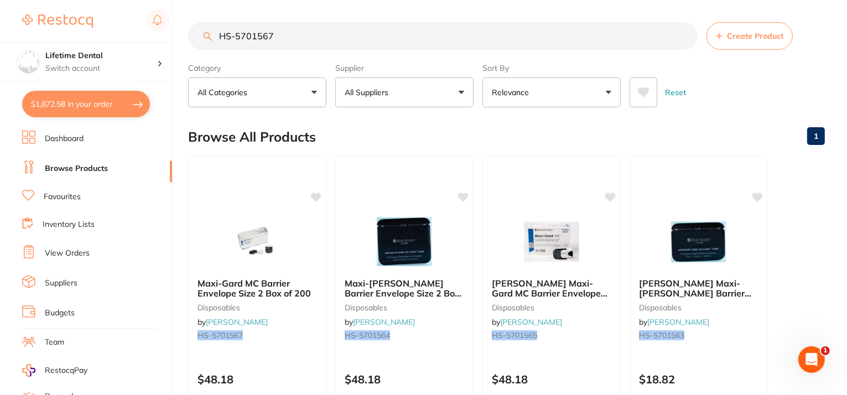
click at [81, 105] on button "$1,872.58 in your order" at bounding box center [86, 104] width 128 height 27
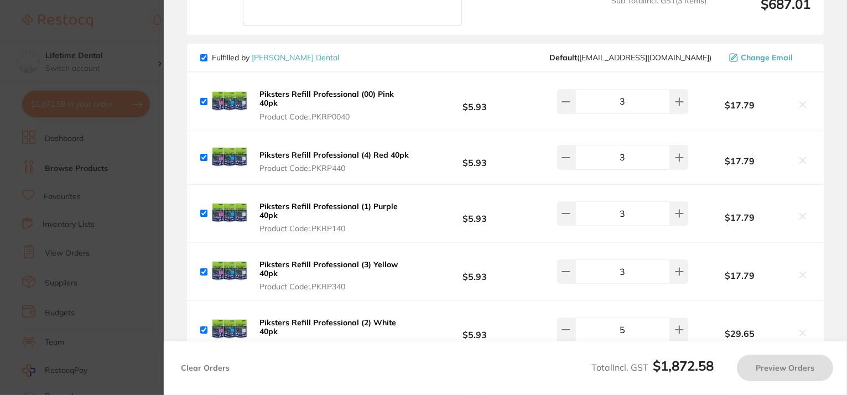
checkbox input "true"
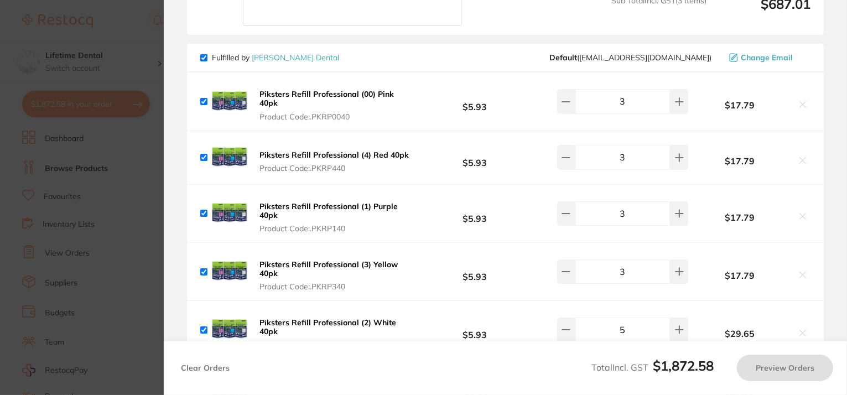
checkbox input "true"
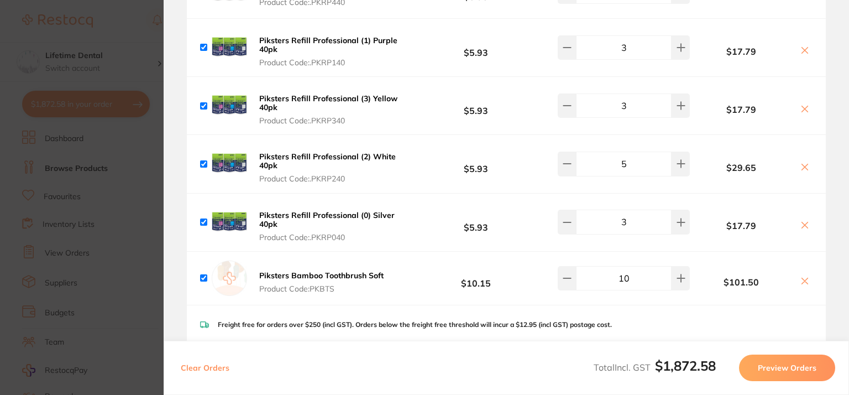
scroll to position [1628, 0]
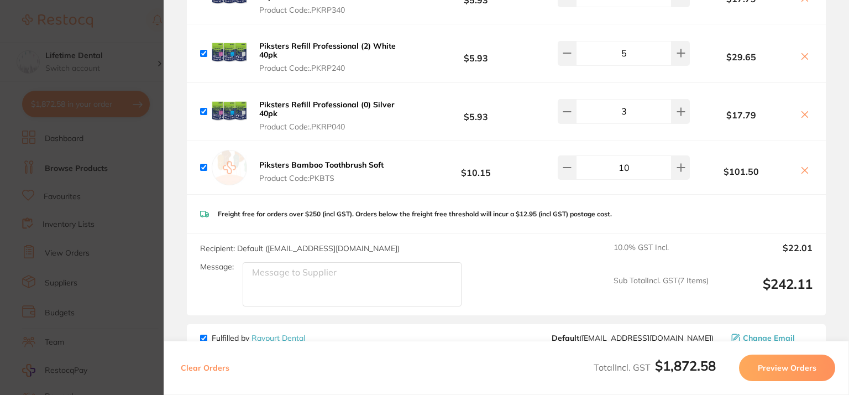
click at [301, 272] on textarea "Message:" at bounding box center [352, 284] width 219 height 44
click at [802, 166] on icon at bounding box center [805, 170] width 9 height 9
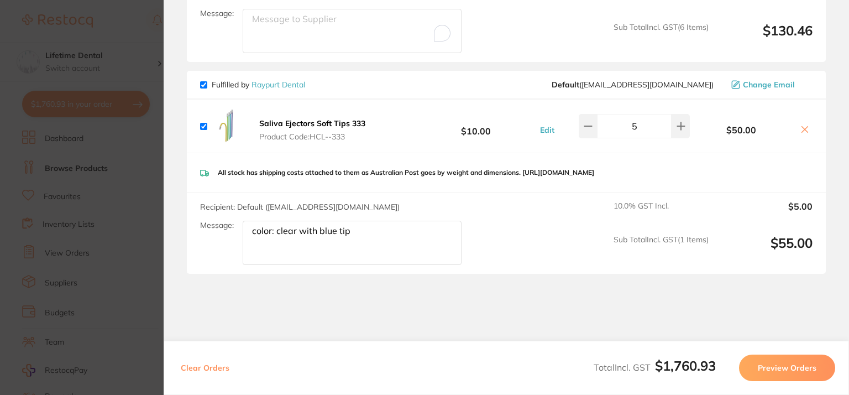
scroll to position [1849, 0]
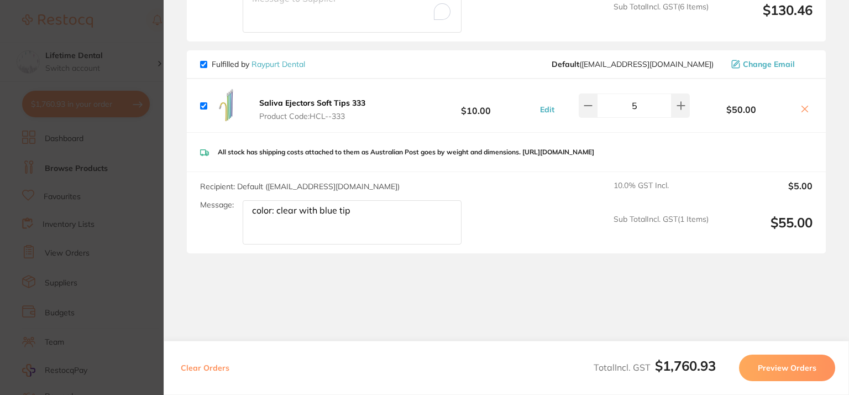
click at [801, 105] on icon at bounding box center [805, 109] width 9 height 9
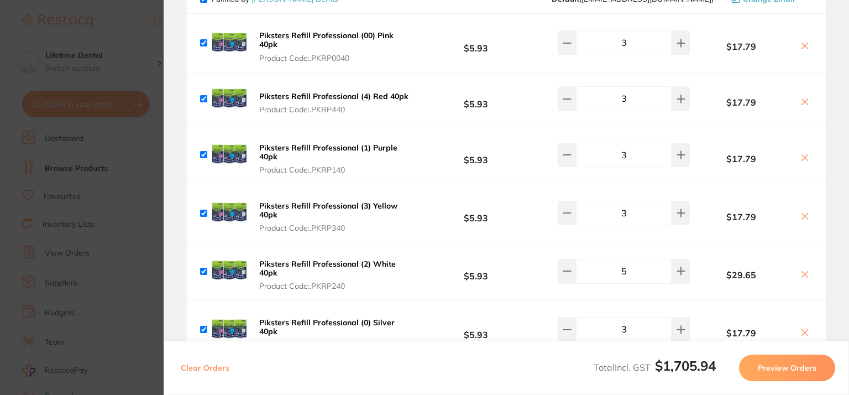
scroll to position [0, 0]
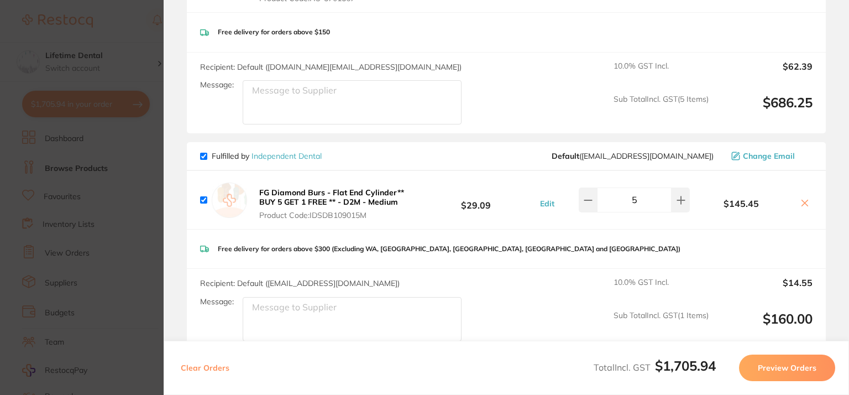
click at [802, 203] on icon at bounding box center [805, 203] width 6 height 6
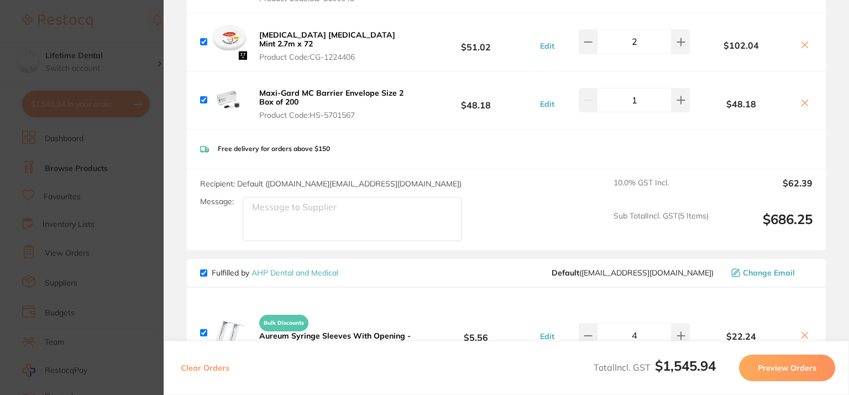
checkbox input "true"
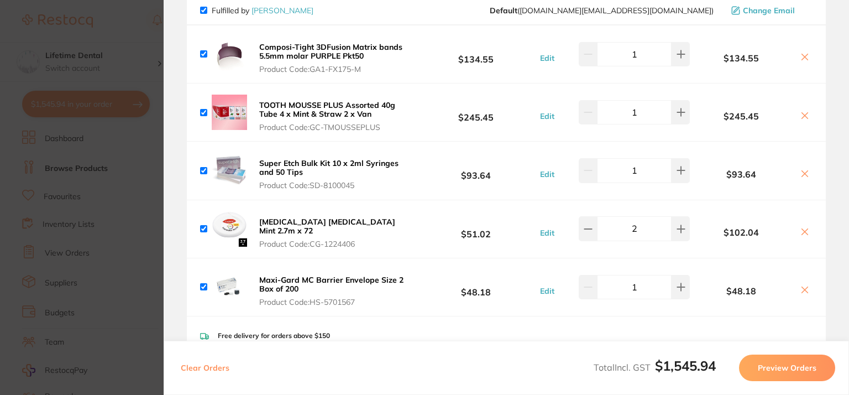
click at [132, 158] on section "Update RRP Set your pre negotiated price for this item. Item Agreed RRP (excl. …" at bounding box center [424, 197] width 849 height 395
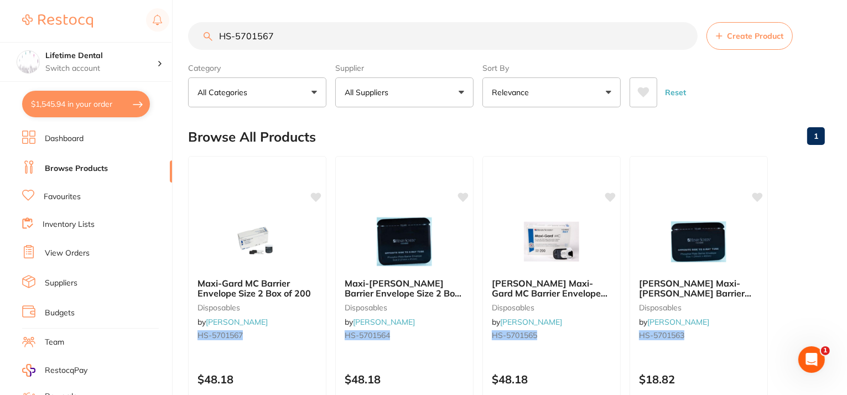
click at [684, 39] on input "HS-5701567" at bounding box center [442, 36] width 509 height 28
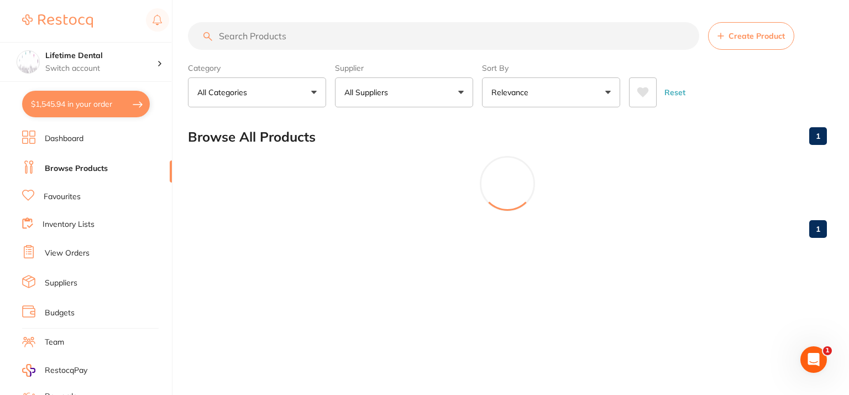
click at [346, 87] on p "All Suppliers" at bounding box center [369, 92] width 48 height 11
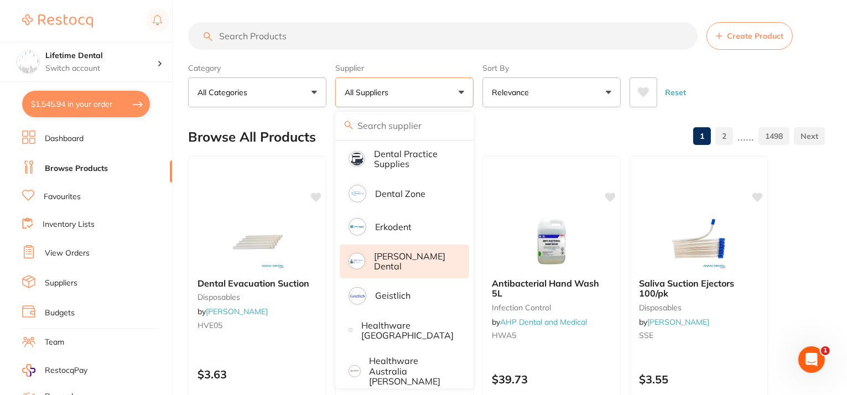
click at [389, 262] on p "[PERSON_NAME] Dental" at bounding box center [414, 261] width 80 height 20
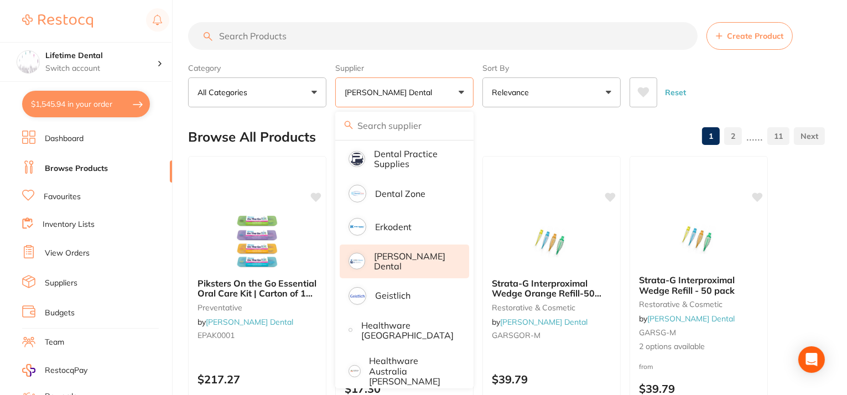
click at [298, 29] on input "search" at bounding box center [442, 36] width 509 height 28
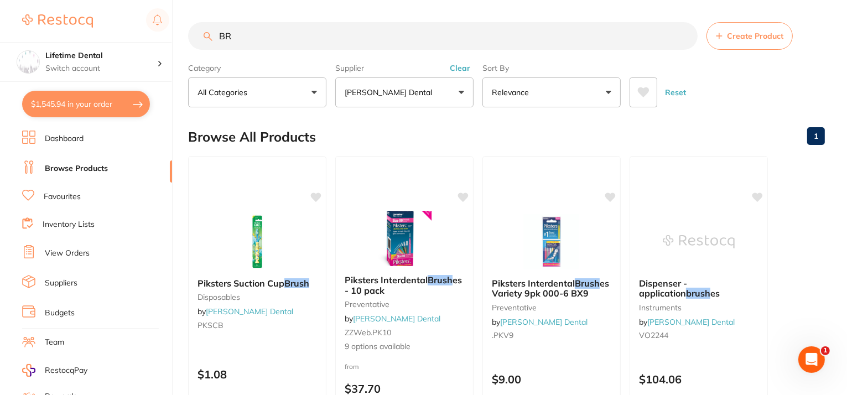
type input "B"
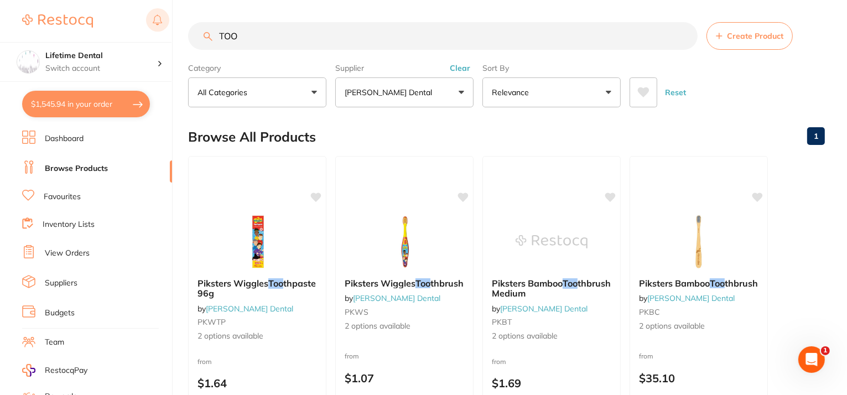
drag, startPoint x: 271, startPoint y: 31, endPoint x: 161, endPoint y: 19, distance: 110.7
click at [161, 19] on div "$1,545.94 Lifetime Dental Switch account Lifetime Dental $1,545.94 in your orde…" at bounding box center [423, 197] width 847 height 395
paste input "Curvie Focus Brush"
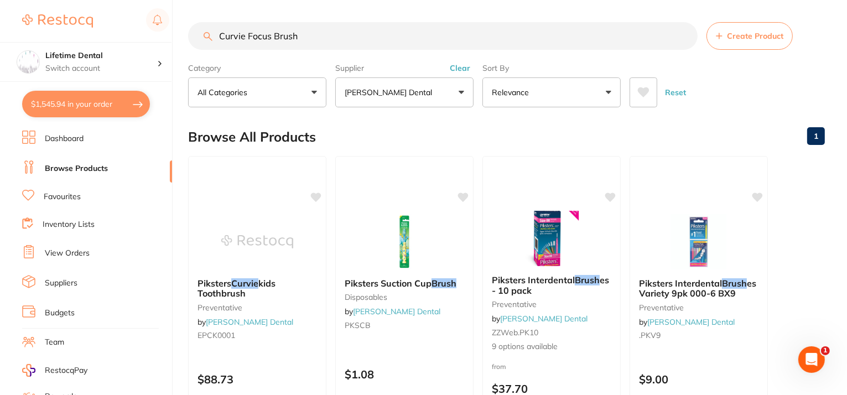
type input "Curvie Focus Brush"
click at [741, 35] on span "Create Product" at bounding box center [755, 36] width 56 height 9
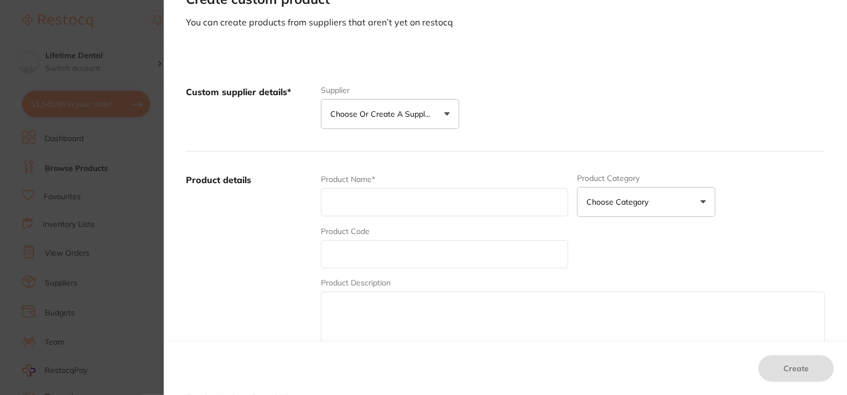
click at [366, 116] on p "Choose or create a supplier" at bounding box center [382, 113] width 105 height 11
click at [368, 148] on button "Create custom supplier" at bounding box center [381, 147] width 103 height 10
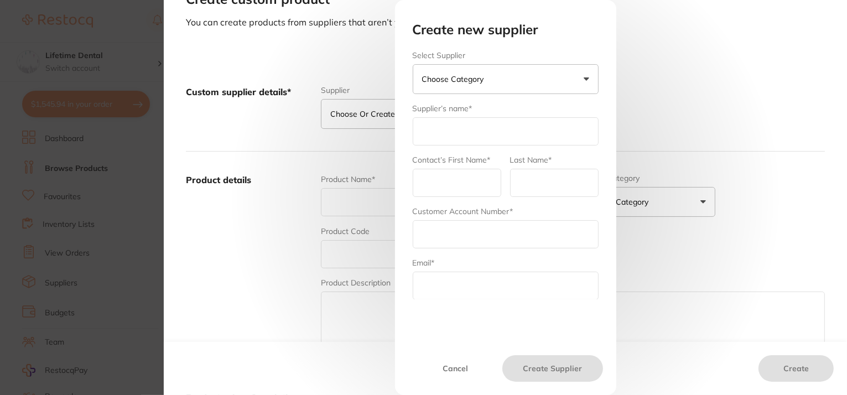
click at [445, 83] on p "Choose Category" at bounding box center [455, 79] width 66 height 11
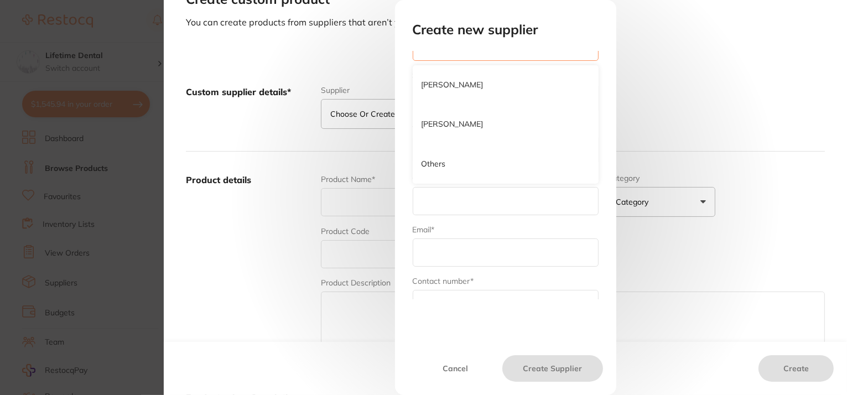
scroll to position [23, 0]
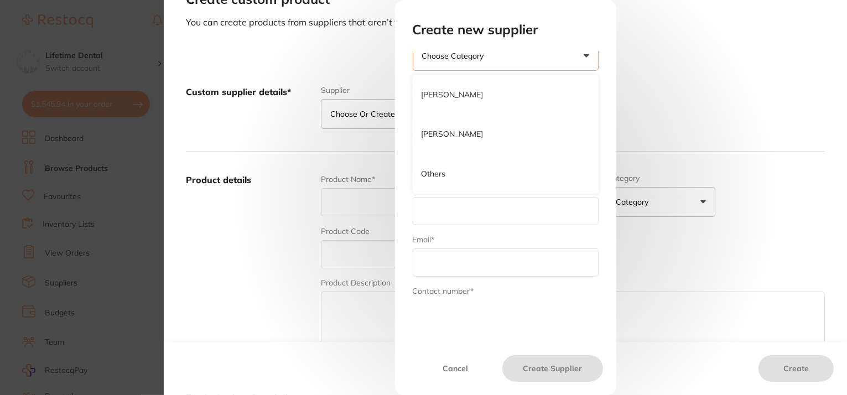
click at [272, 77] on div "Create new supplier Select Supplier Choose Category Henry Schein Halas Adam Den…" at bounding box center [505, 197] width 683 height 395
click at [139, 46] on section "Create custom product You can create products from suppliers that aren’t yet on…" at bounding box center [423, 197] width 847 height 395
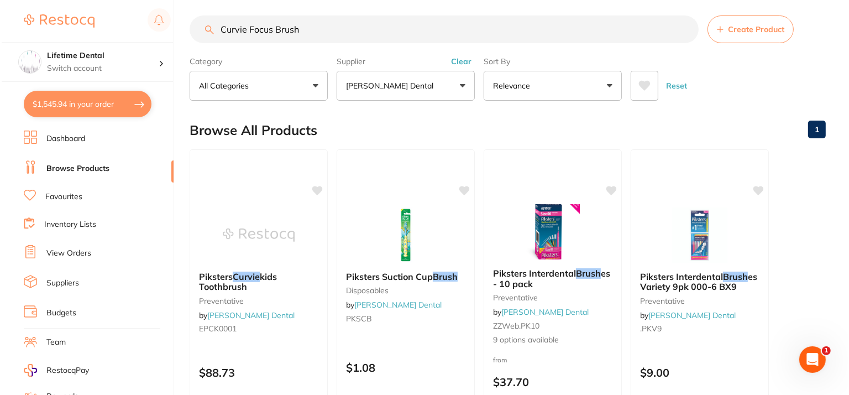
scroll to position [0, 0]
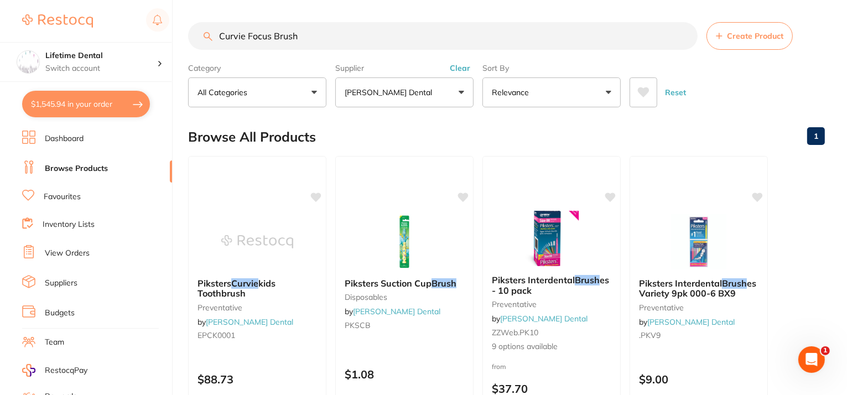
click at [106, 97] on button "$1,545.94 in your order" at bounding box center [86, 104] width 128 height 27
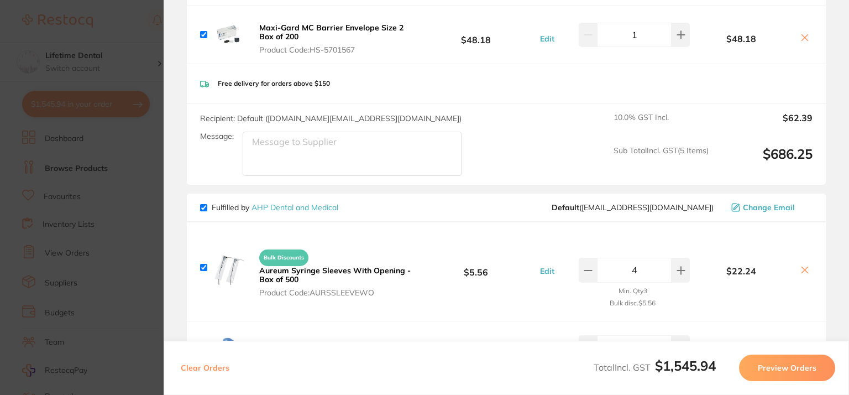
scroll to position [476, 0]
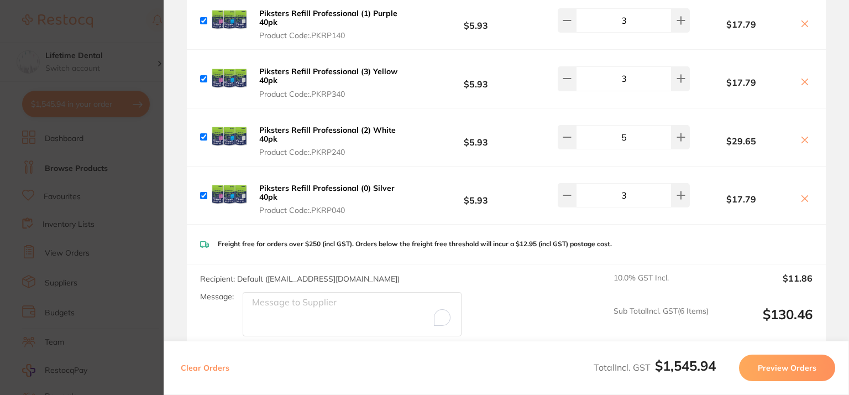
click at [754, 364] on button "Preview Orders" at bounding box center [787, 367] width 96 height 27
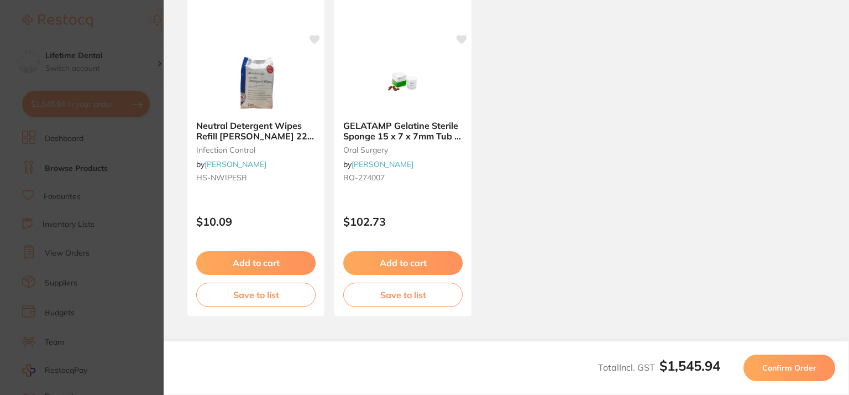
click at [770, 364] on span "Confirm Order" at bounding box center [790, 368] width 54 height 10
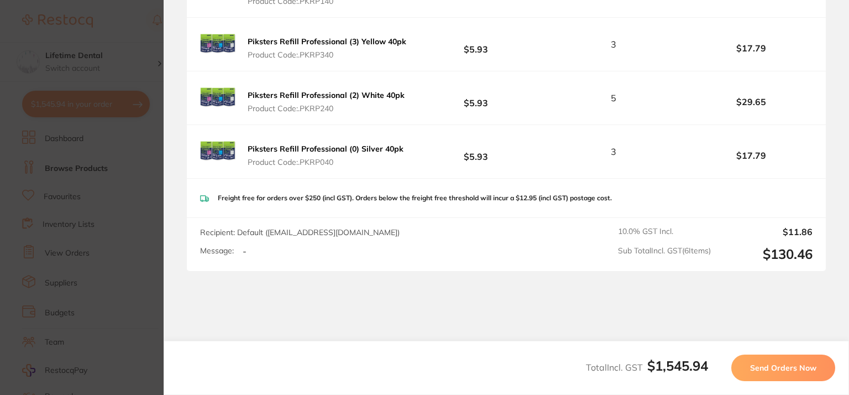
click at [761, 362] on button "Send Orders Now" at bounding box center [784, 367] width 104 height 27
